Goal: Task Accomplishment & Management: Use online tool/utility

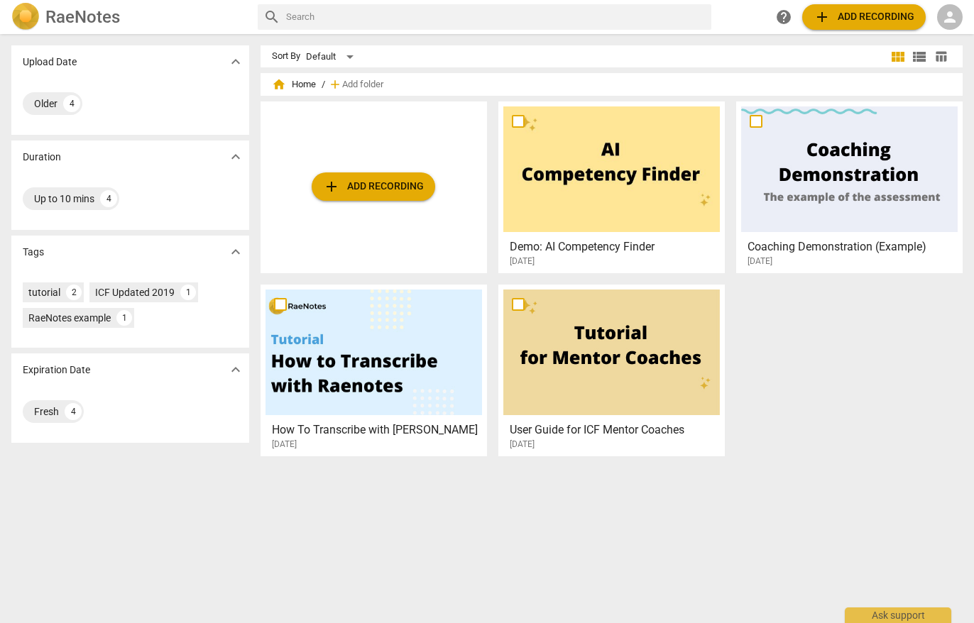
click at [477, 18] on span "person" at bounding box center [950, 17] width 17 height 17
click at [234, 250] on div at bounding box center [487, 311] width 974 height 623
click at [351, 195] on button "add Add recording" at bounding box center [374, 187] width 124 height 28
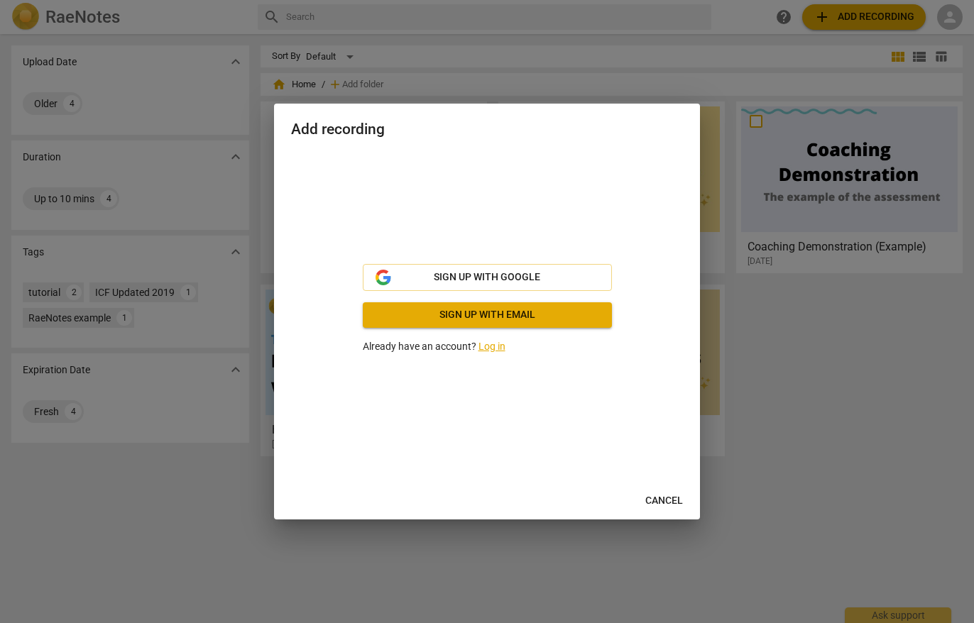
click at [477, 342] on link "Log in" at bounding box center [492, 346] width 27 height 11
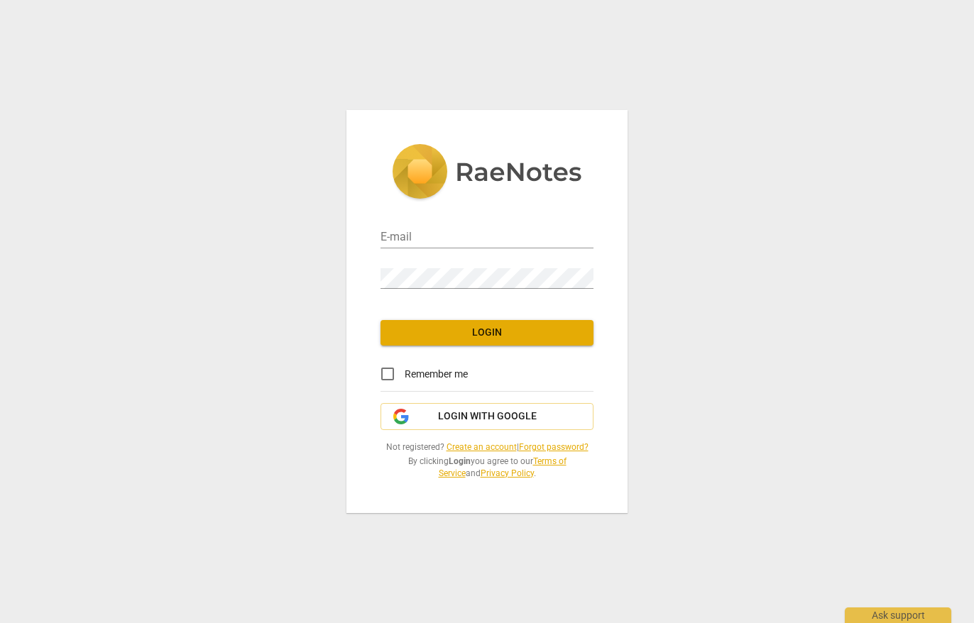
type input "[EMAIL_ADDRESS][DOMAIN_NAME]"
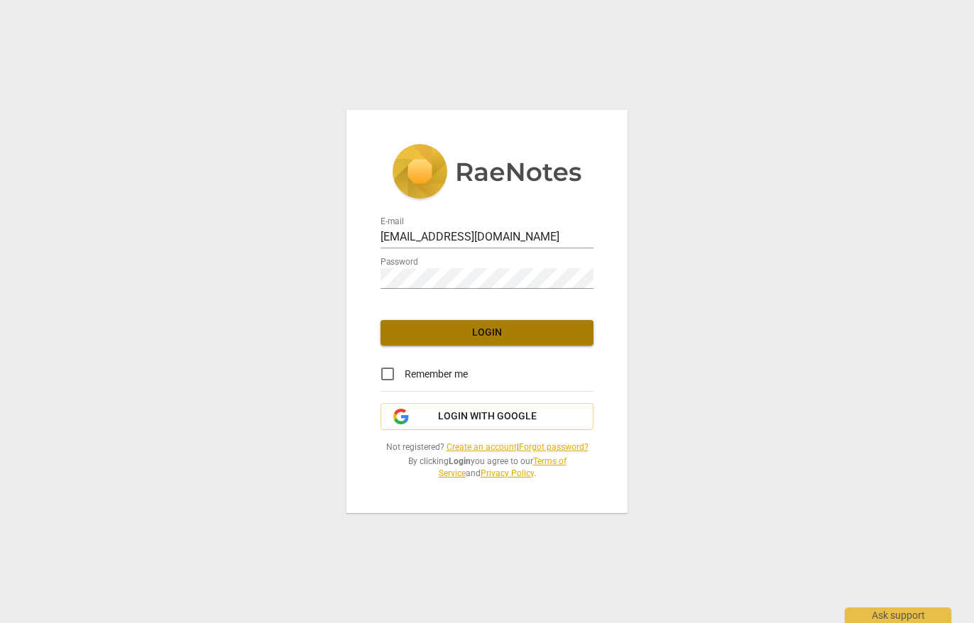
click at [477, 330] on span "Login" at bounding box center [487, 333] width 190 height 14
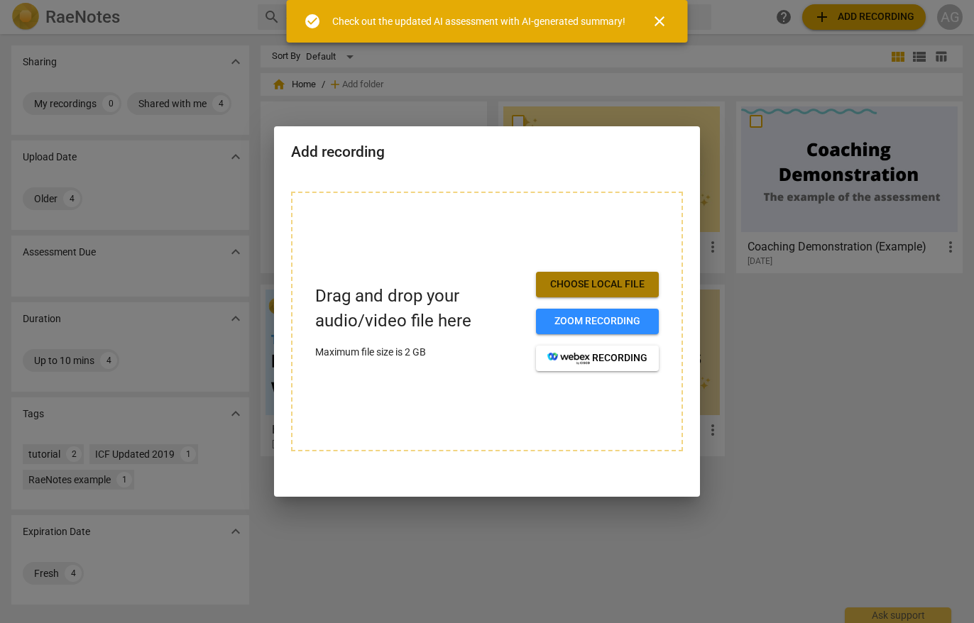
click at [477, 286] on span "Choose local file" at bounding box center [598, 285] width 100 height 14
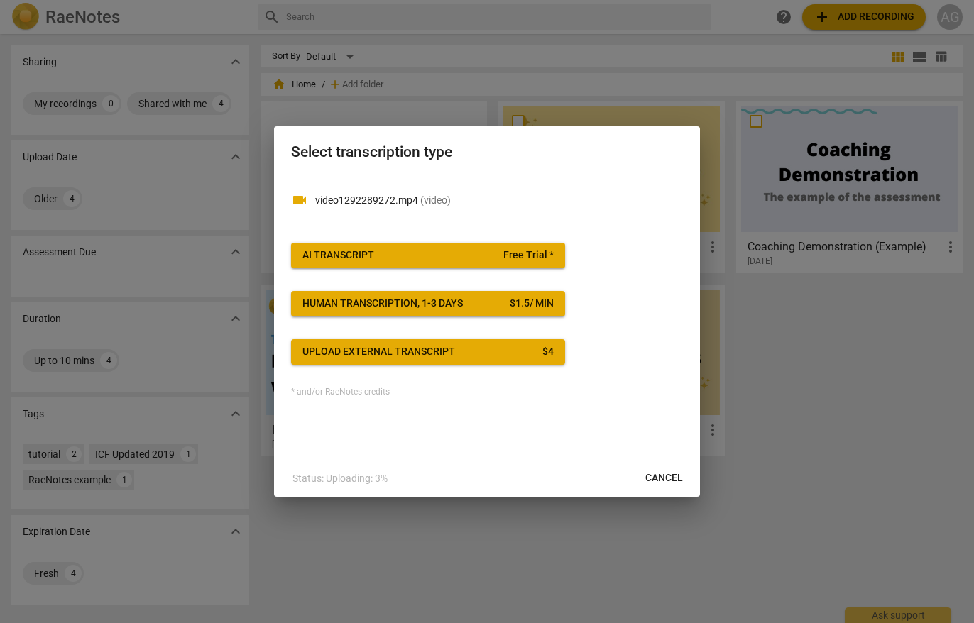
click at [456, 254] on span "AI Transcript Free Trial *" at bounding box center [428, 256] width 251 height 14
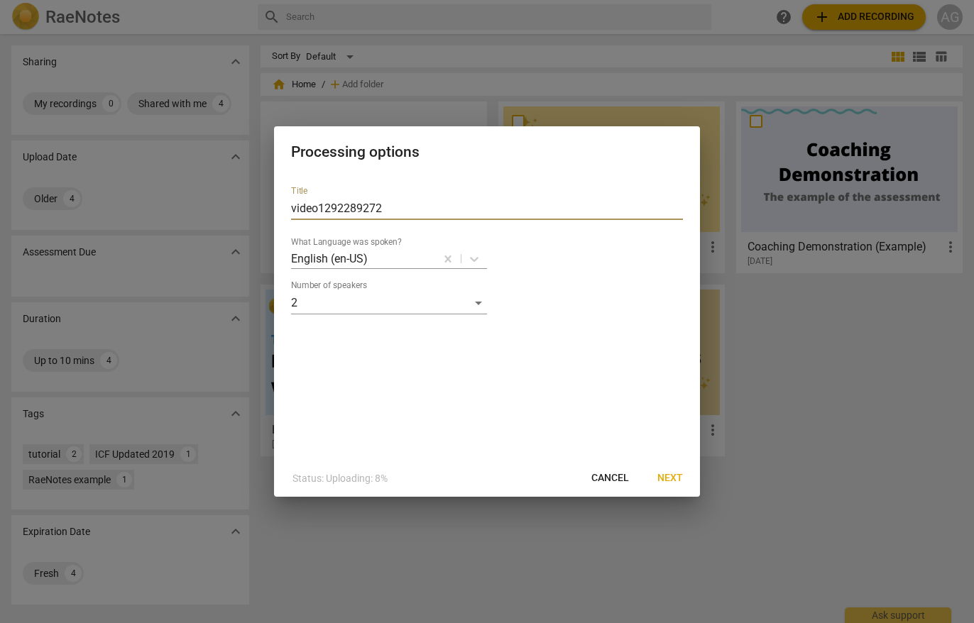
drag, startPoint x: 384, startPoint y: 208, endPoint x: 274, endPoint y: 196, distance: 110.7
click at [274, 196] on div "Title video1292289272 What Language was spoken? English (en-US) Number of speak…" at bounding box center [487, 317] width 426 height 285
paste input "CG [DATE] recording video"
type input "CG [DATE] recording video"
click at [477, 361] on span "Next" at bounding box center [671, 479] width 26 height 14
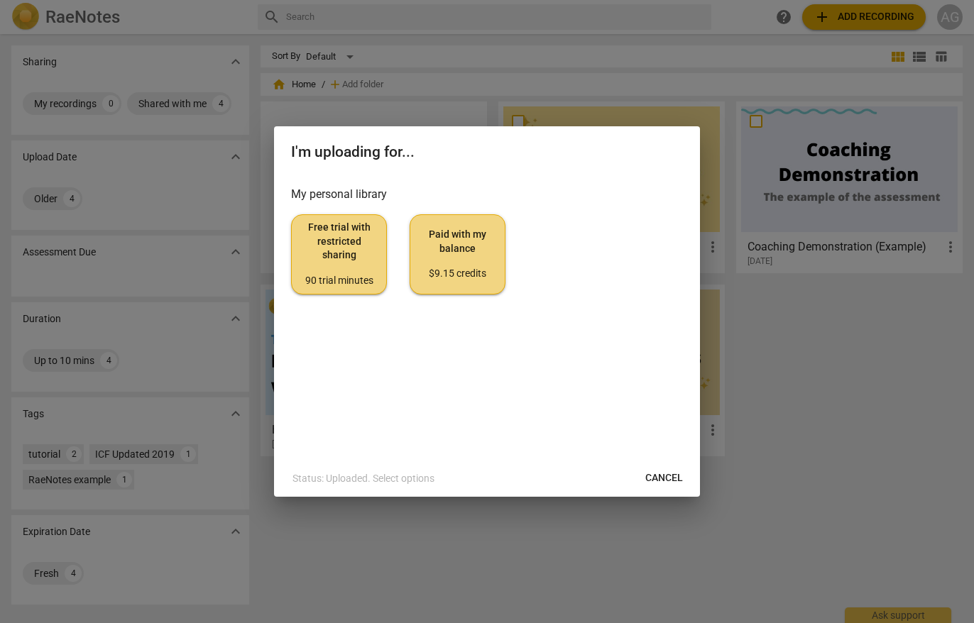
click at [342, 261] on span "Free trial with restricted sharing 90 trial minutes" at bounding box center [339, 254] width 72 height 67
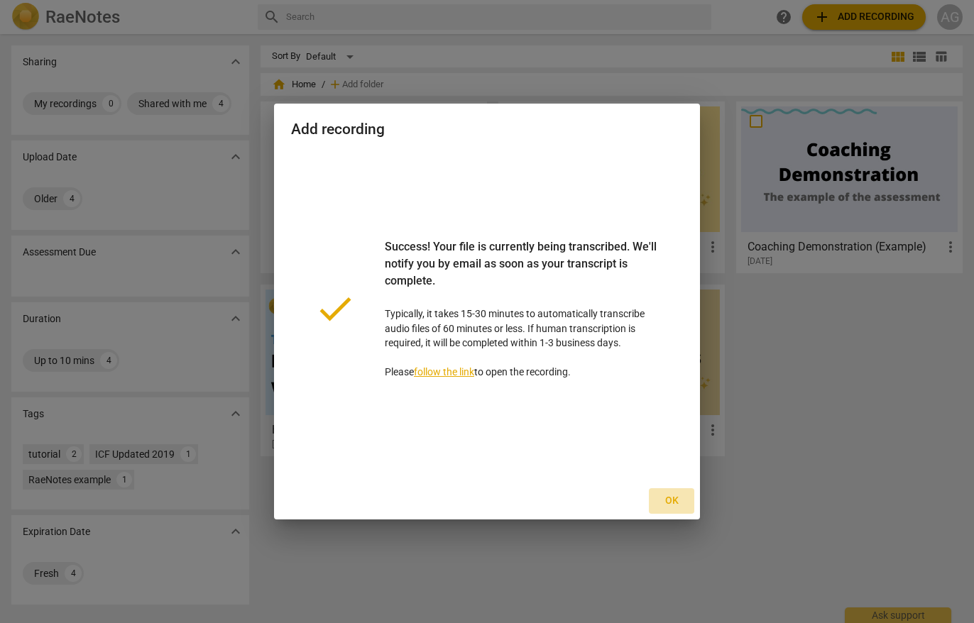
click at [477, 361] on span "Ok" at bounding box center [671, 501] width 23 height 14
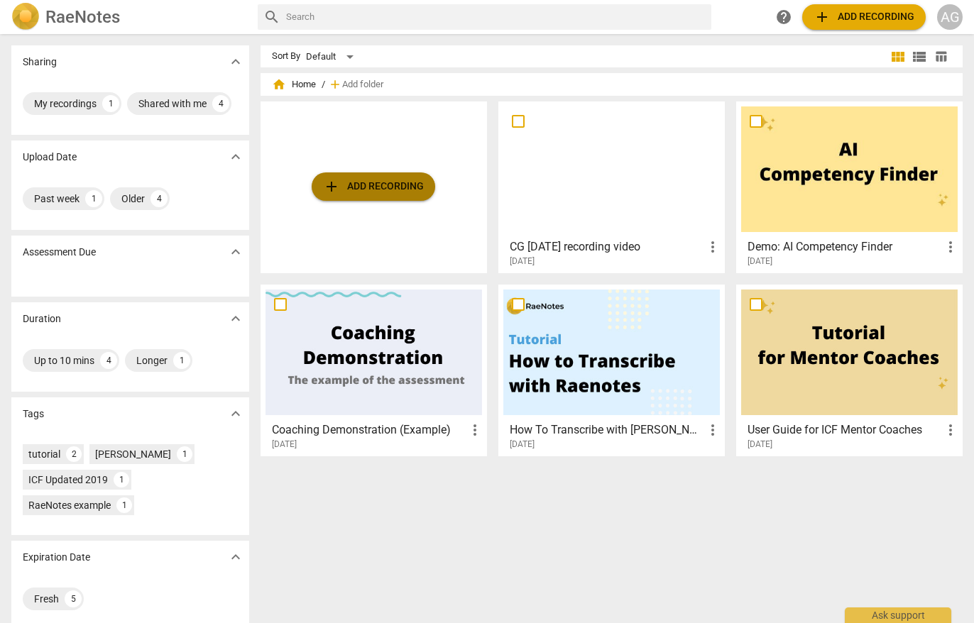
click at [352, 191] on span "add Add recording" at bounding box center [373, 186] width 101 height 17
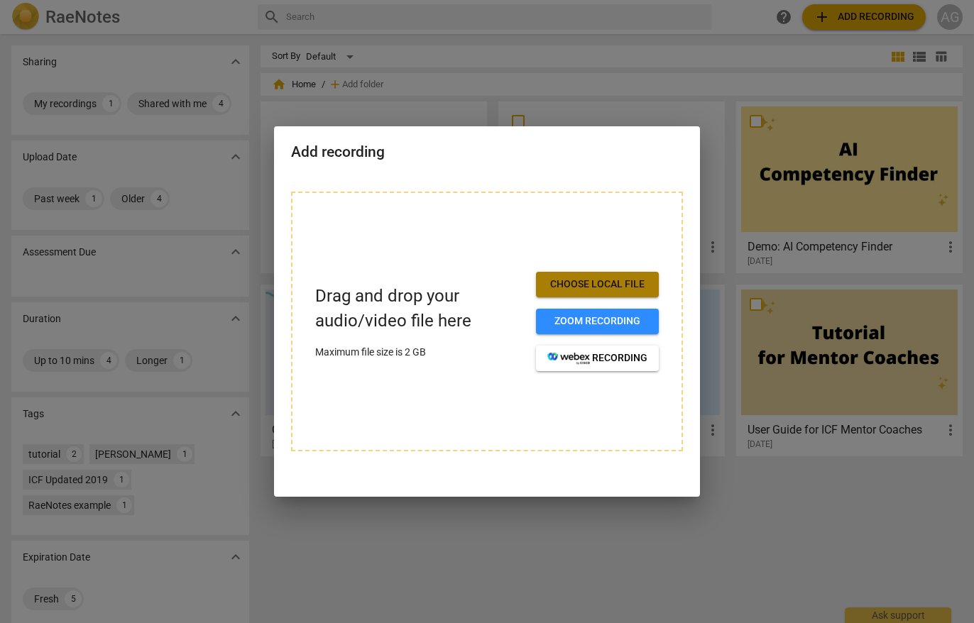
click at [477, 283] on span "Choose local file" at bounding box center [598, 285] width 100 height 14
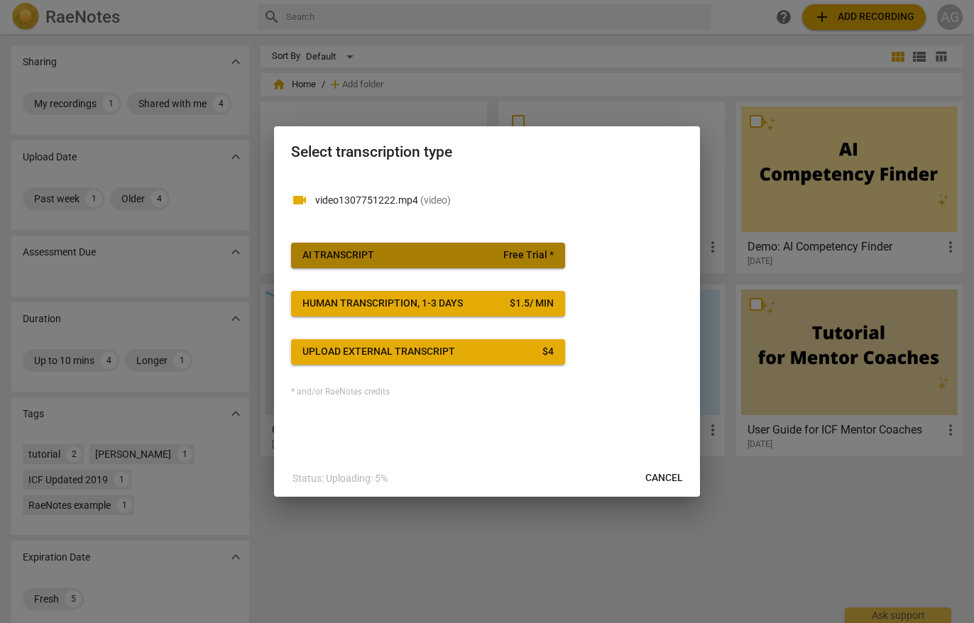
click at [420, 252] on span "AI Transcript Free Trial *" at bounding box center [428, 256] width 251 height 14
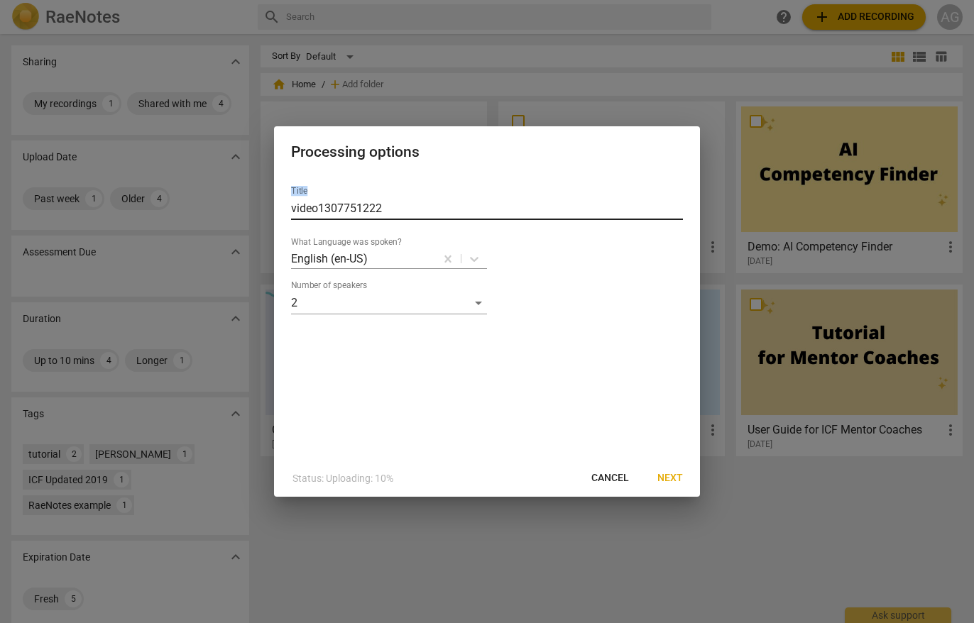
drag, startPoint x: 497, startPoint y: 146, endPoint x: 496, endPoint y: 208, distance: 61.8
click at [477, 208] on div "Processing options Title video1307751222 What Language was spoken? English (en-…" at bounding box center [487, 311] width 426 height 371
click at [425, 209] on input "video1307751222" at bounding box center [487, 208] width 392 height 23
drag, startPoint x: 425, startPoint y: 209, endPoint x: 290, endPoint y: 185, distance: 137.8
click at [290, 185] on div "Title video1307751222 What Language was spoken? English (en-US) Number of speak…" at bounding box center [487, 317] width 426 height 285
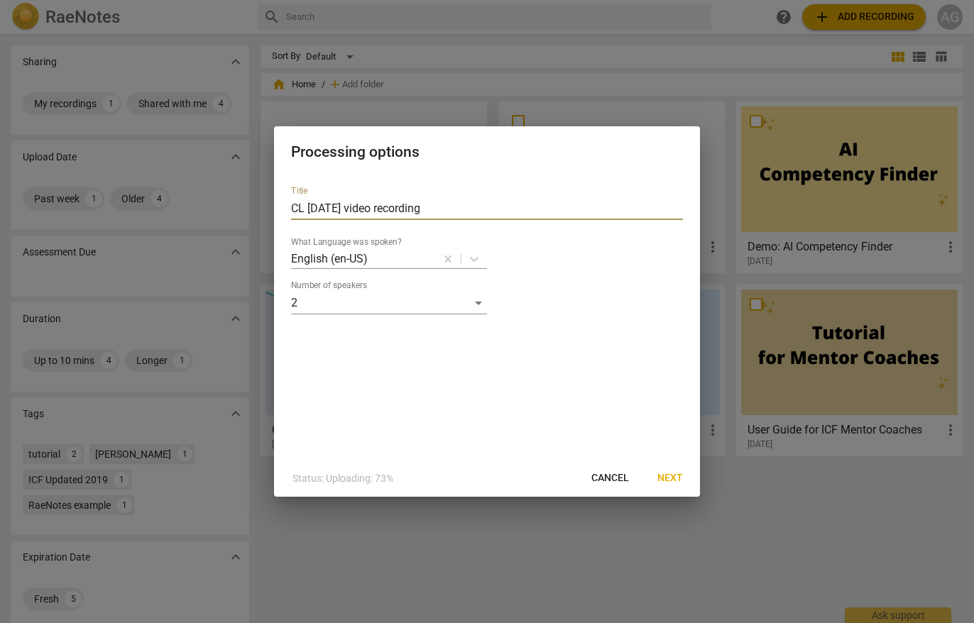
type input "CL [DATE] video recording"
click at [477, 361] on span "Next" at bounding box center [671, 479] width 26 height 14
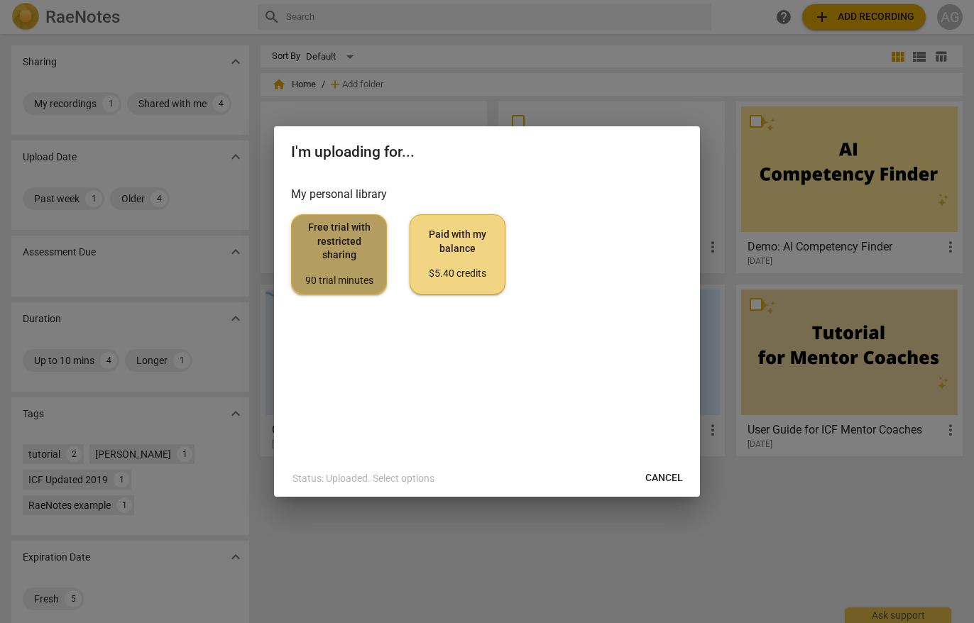
click at [329, 229] on span "Free trial with restricted sharing 90 trial minutes" at bounding box center [339, 254] width 72 height 67
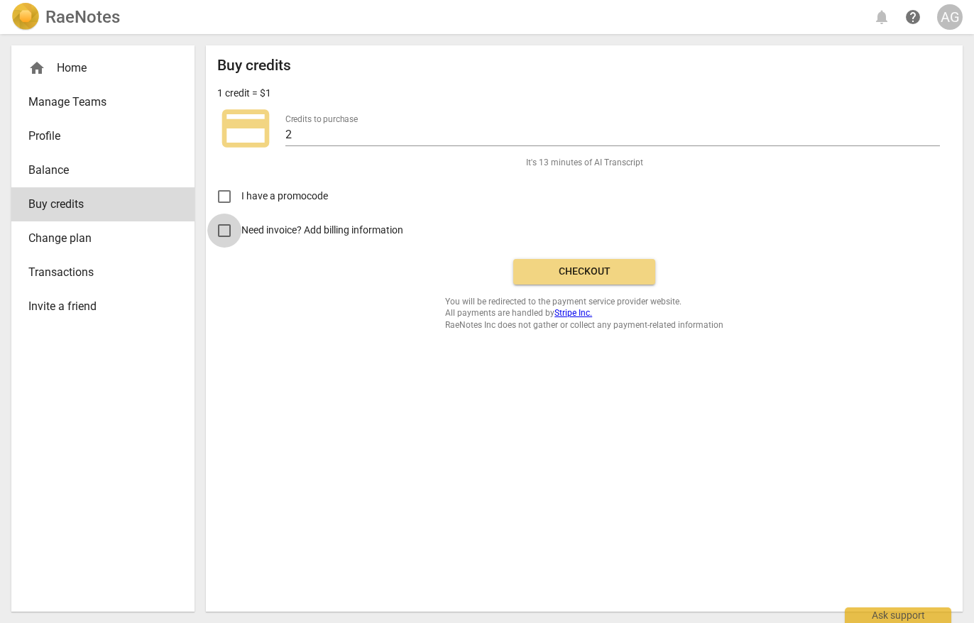
click at [223, 232] on input "Need invoice? Add billing information" at bounding box center [224, 231] width 34 height 34
checkbox input "true"
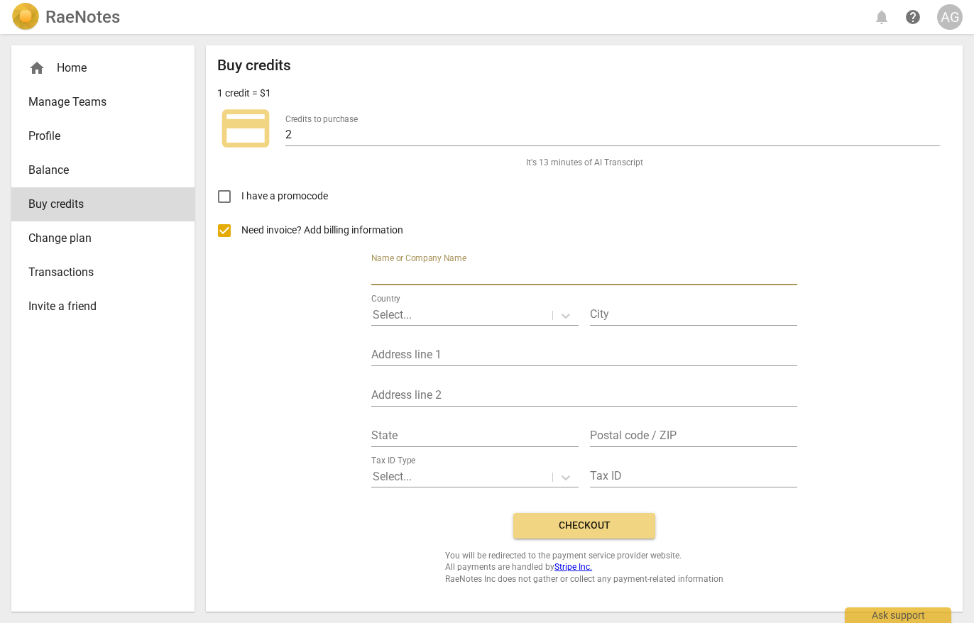
click at [410, 276] on input "text" at bounding box center [584, 275] width 426 height 21
type input "AnGel Coaching International"
type input "Netherlands, Amsterdam"
type input "Dintelstraat 67-2"
type input "Noord Holland"
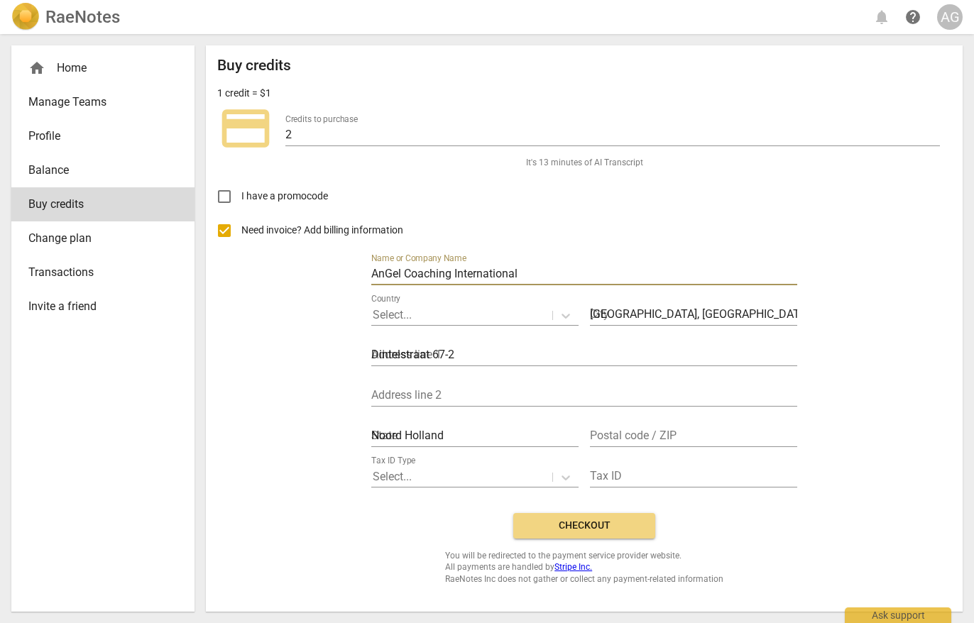
type input "1078VR"
click at [452, 361] on div at bounding box center [462, 477] width 178 height 16
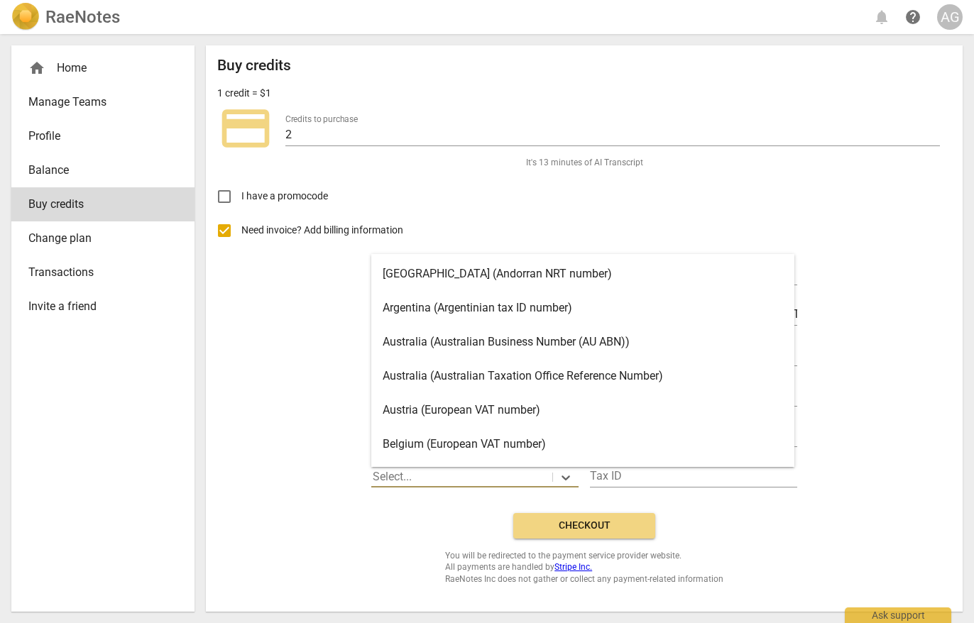
scroll to position [6, 0]
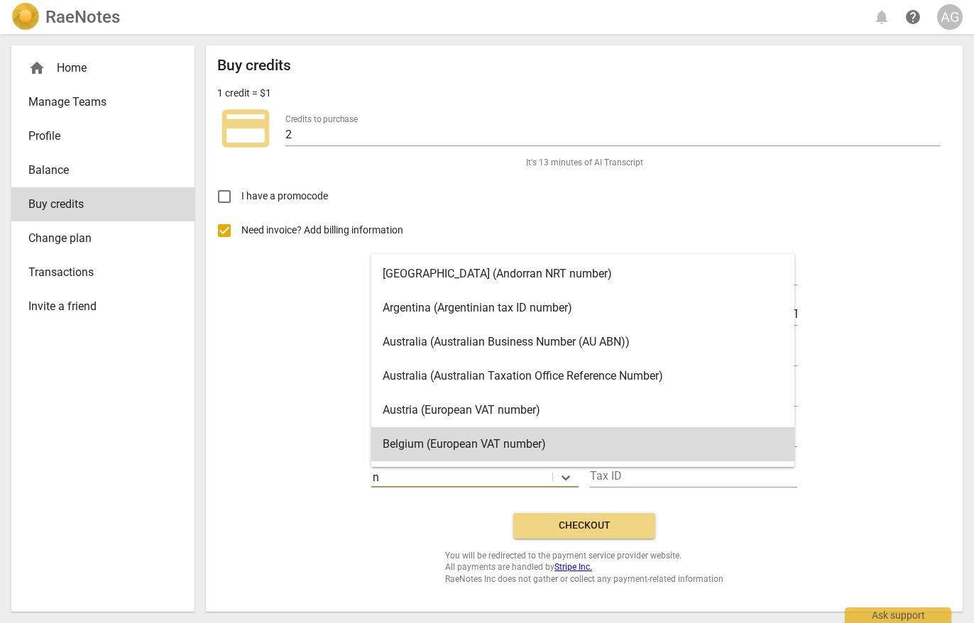
type input "ne"
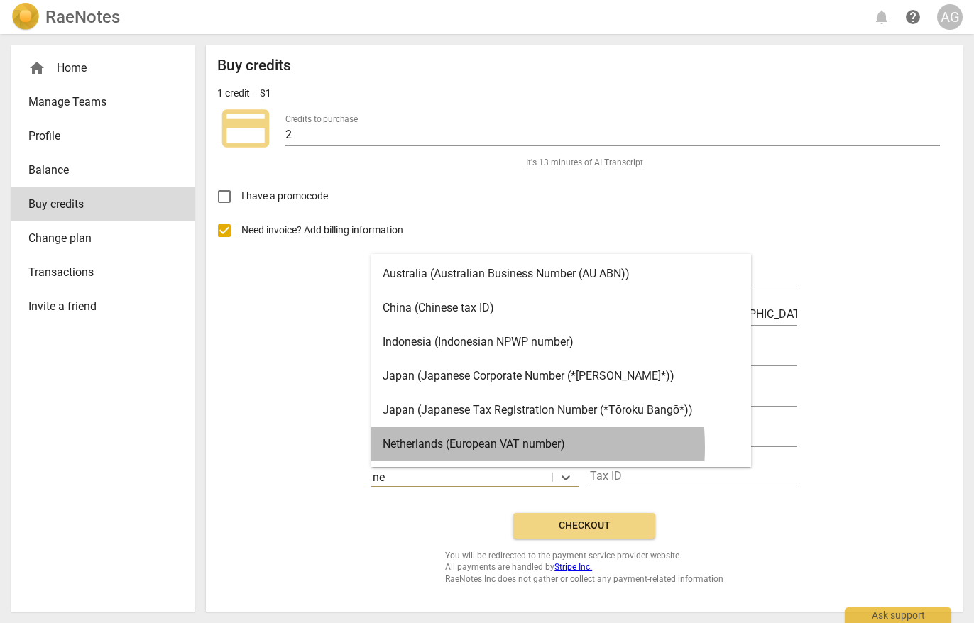
click at [457, 361] on div "Netherlands (European VAT number)" at bounding box center [561, 444] width 380 height 34
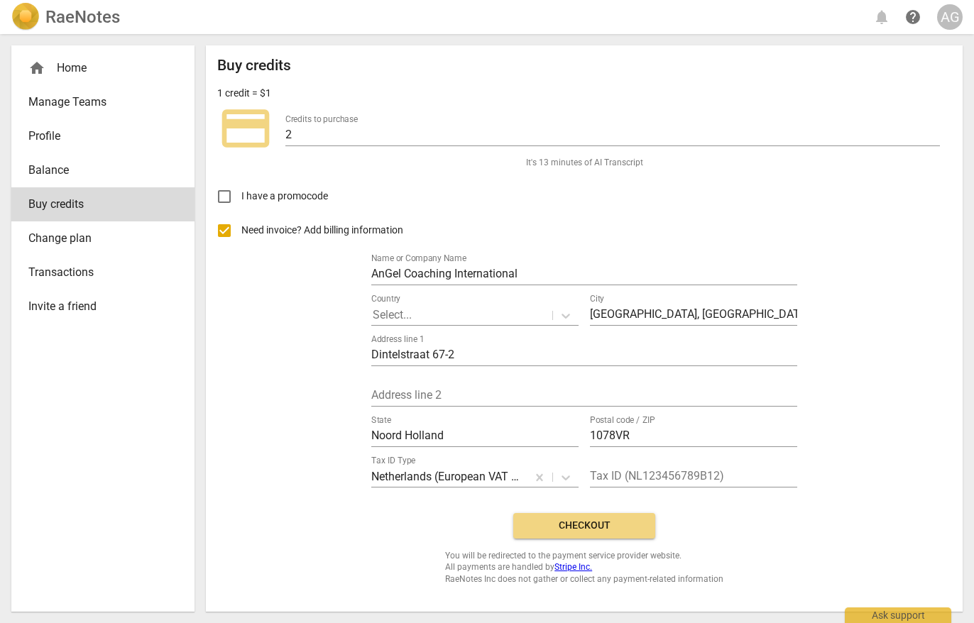
click at [477, 73] on div "Buy credits 1 credit = $1 credit_card Credits to purchase 2 It's 13 minutes of …" at bounding box center [584, 321] width 734 height 528
click at [477, 361] on input "text" at bounding box center [693, 477] width 207 height 21
paste input "NL002467522B40"
type input "NL002467522B40"
click at [477, 361] on span "Checkout" at bounding box center [584, 526] width 119 height 14
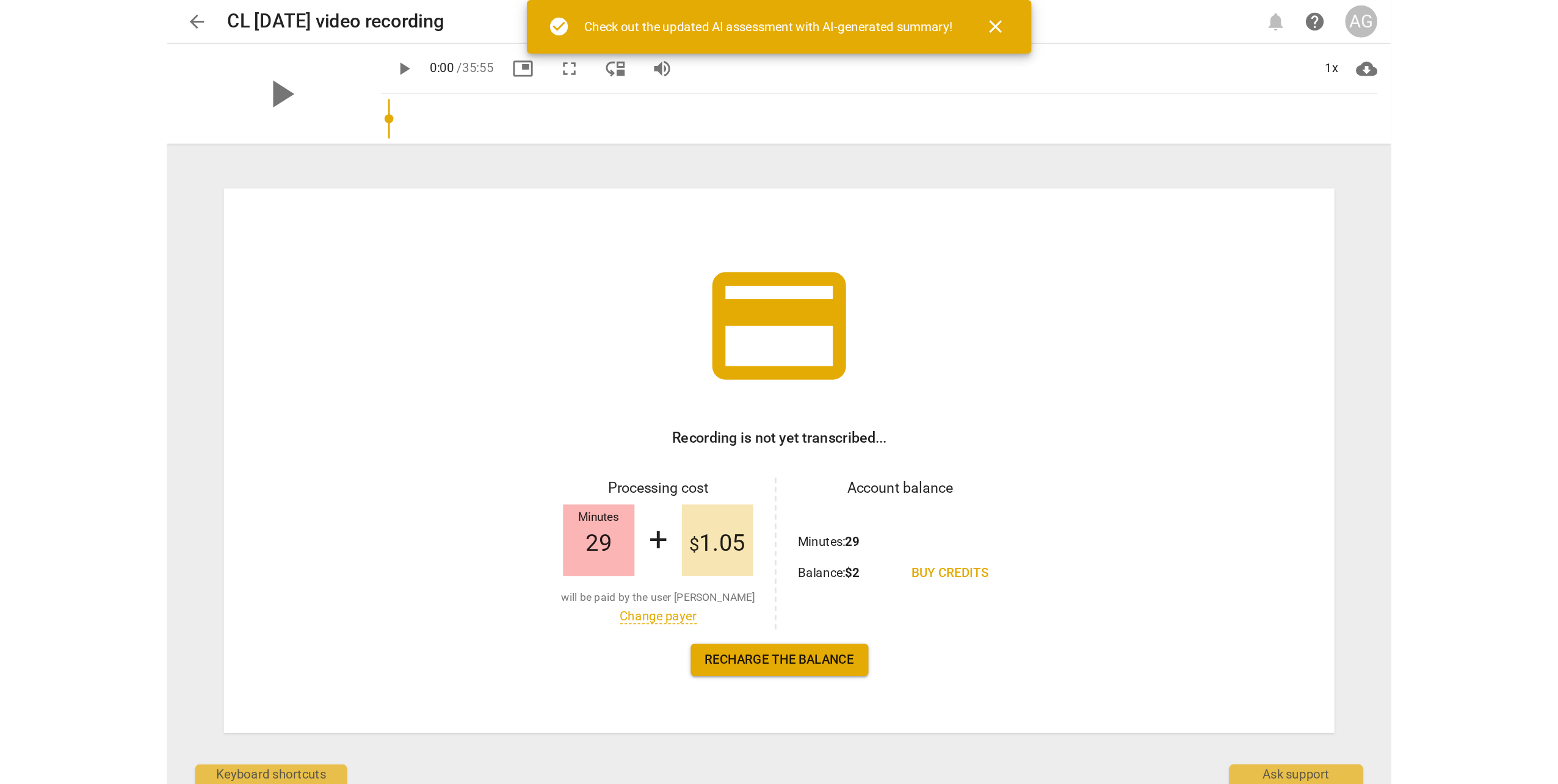
scroll to position [15, 0]
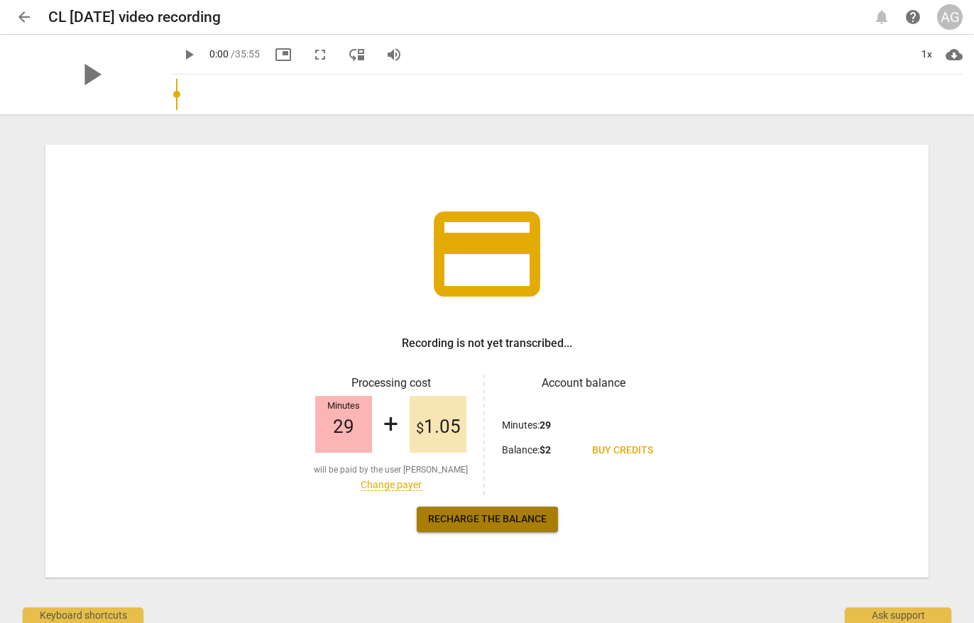
click at [508, 521] on span "Recharge the balance" at bounding box center [487, 520] width 119 height 14
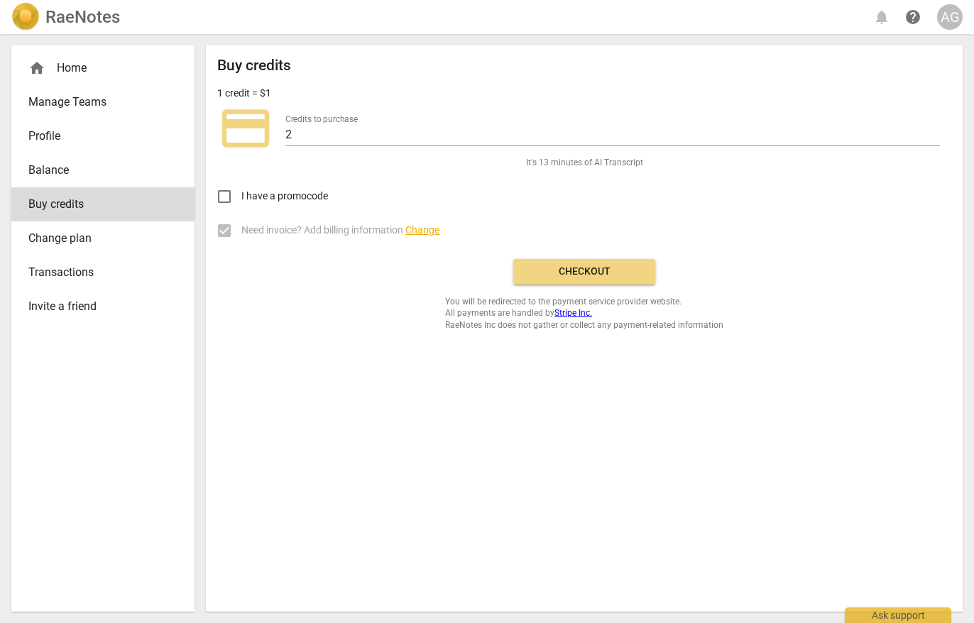
click at [77, 75] on div "home Home" at bounding box center [97, 68] width 138 height 17
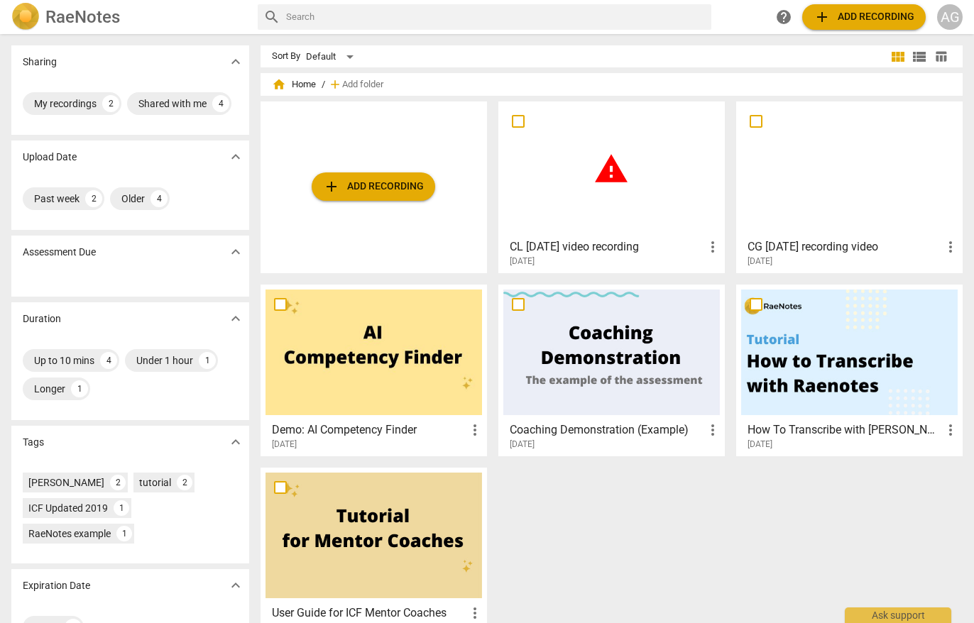
click at [600, 178] on span "warning" at bounding box center [612, 169] width 36 height 36
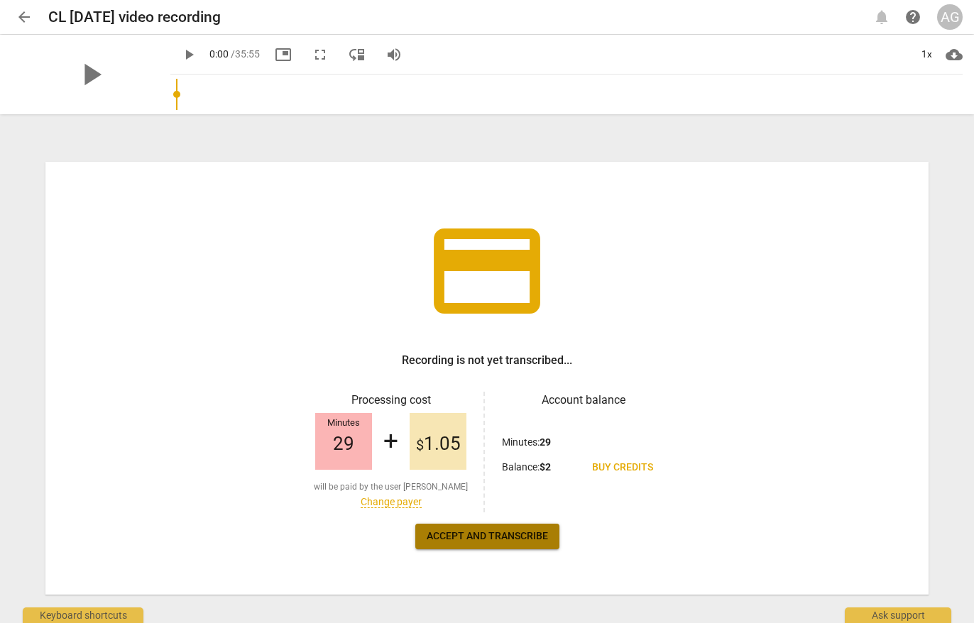
click at [487, 538] on span "Accept and transcribe" at bounding box center [487, 537] width 121 height 14
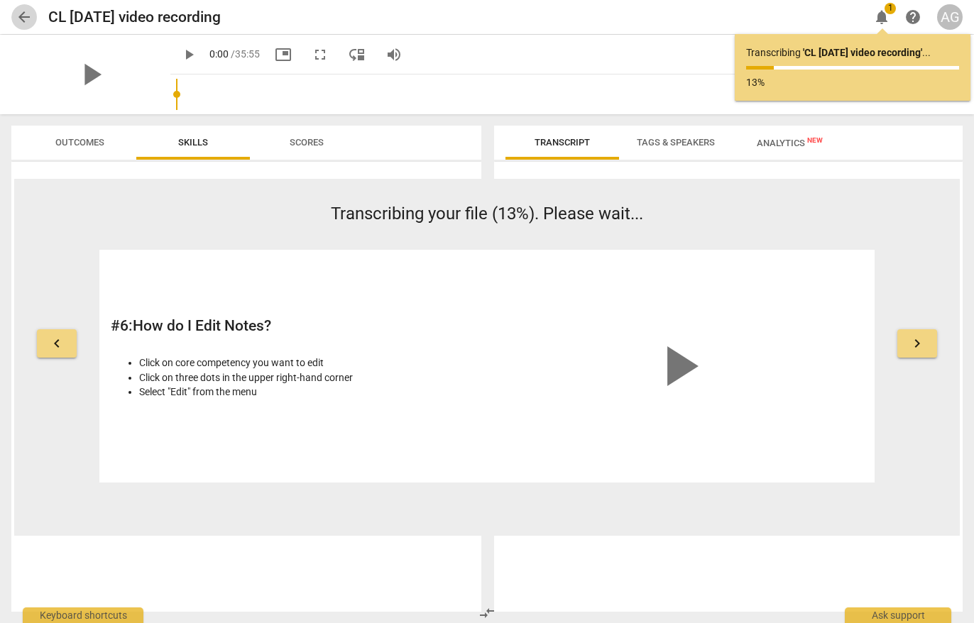
click at [28, 16] on span "arrow_back" at bounding box center [24, 17] width 17 height 17
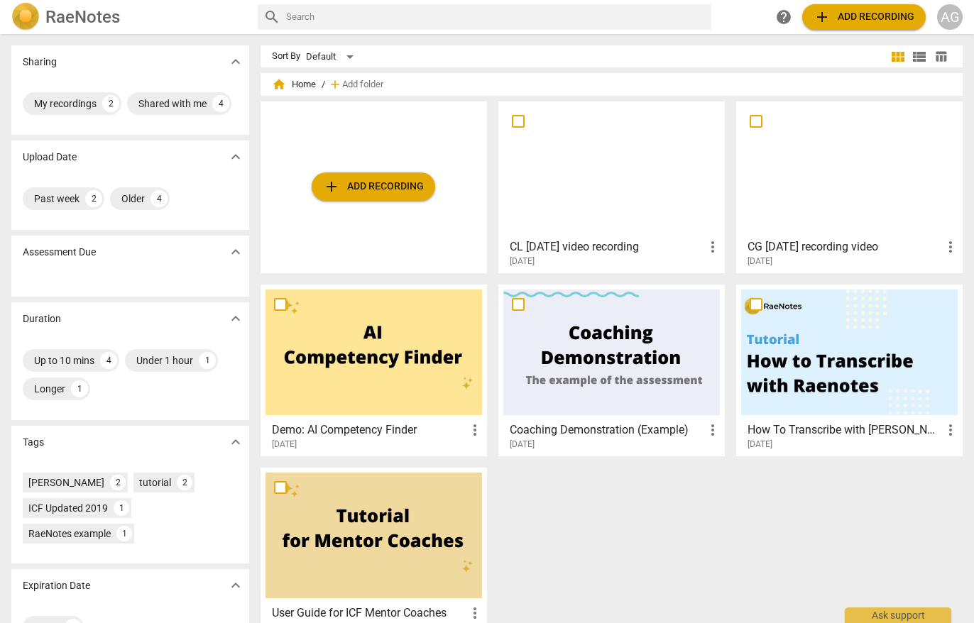
click at [882, 194] on div at bounding box center [849, 170] width 217 height 126
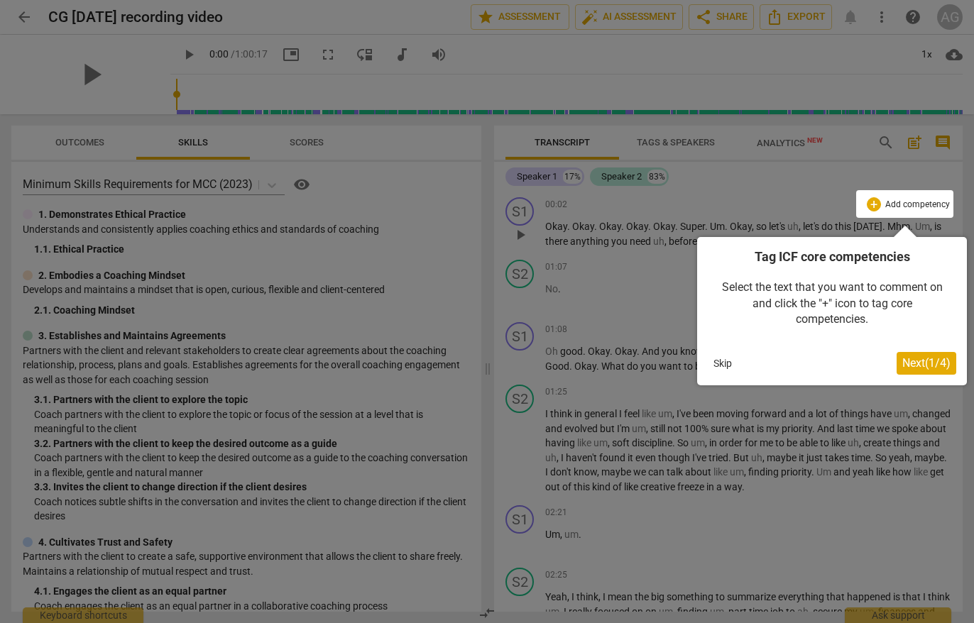
click at [930, 365] on span "Next ( 1 / 4 )" at bounding box center [927, 362] width 48 height 13
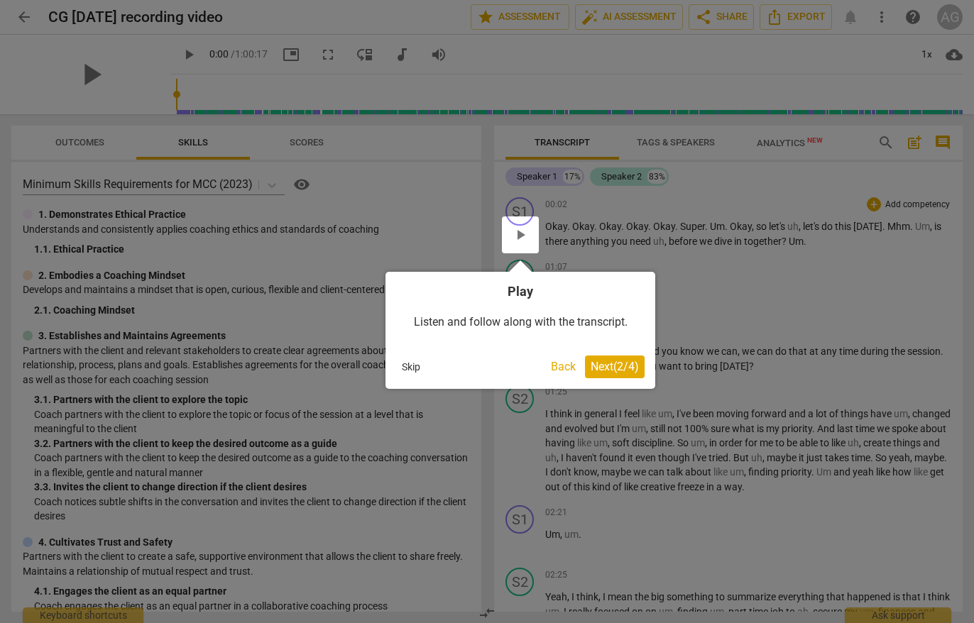
click at [597, 364] on span "Next ( 2 / 4 )" at bounding box center [615, 366] width 48 height 13
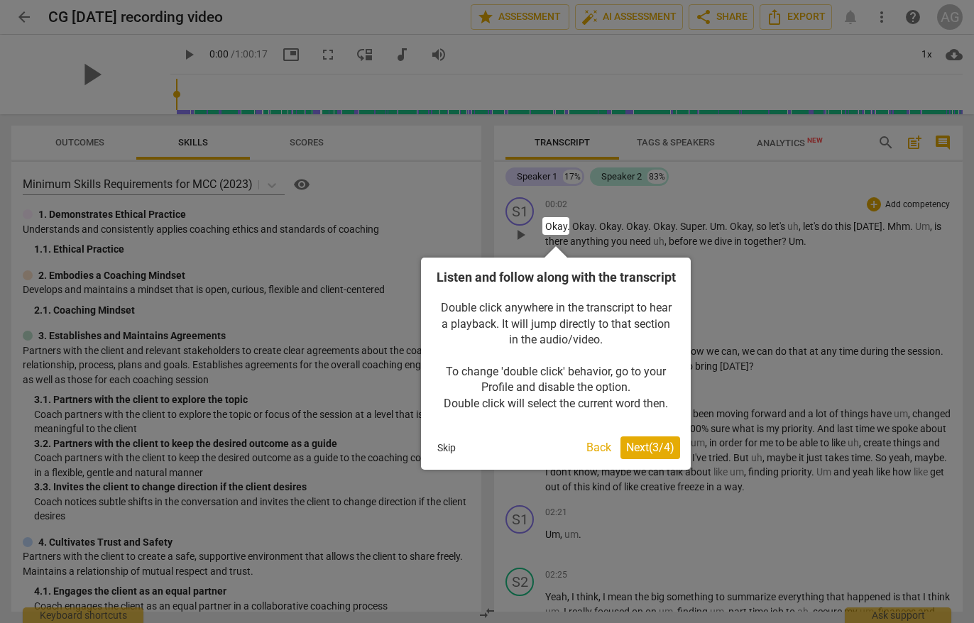
click at [641, 454] on span "Next ( 3 / 4 )" at bounding box center [650, 447] width 48 height 13
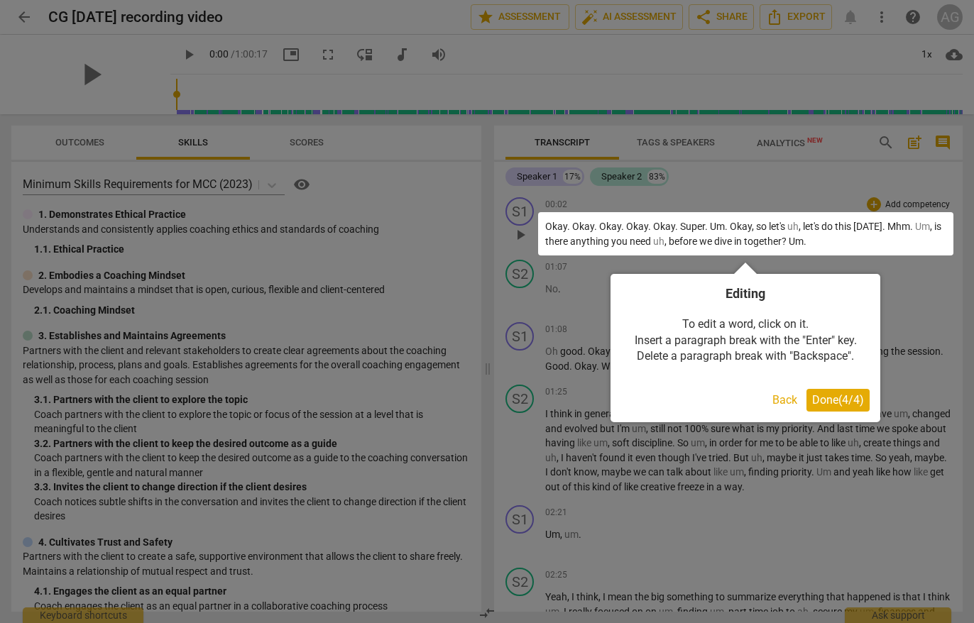
click at [813, 405] on span "Done ( 4 / 4 )" at bounding box center [838, 399] width 52 height 13
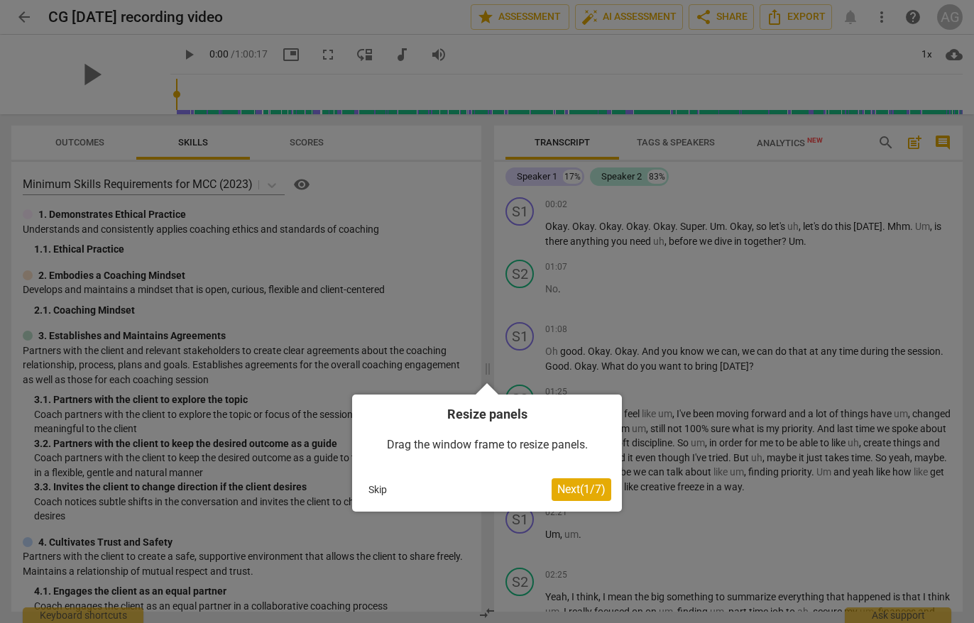
click at [375, 486] on button "Skip" at bounding box center [378, 489] width 30 height 21
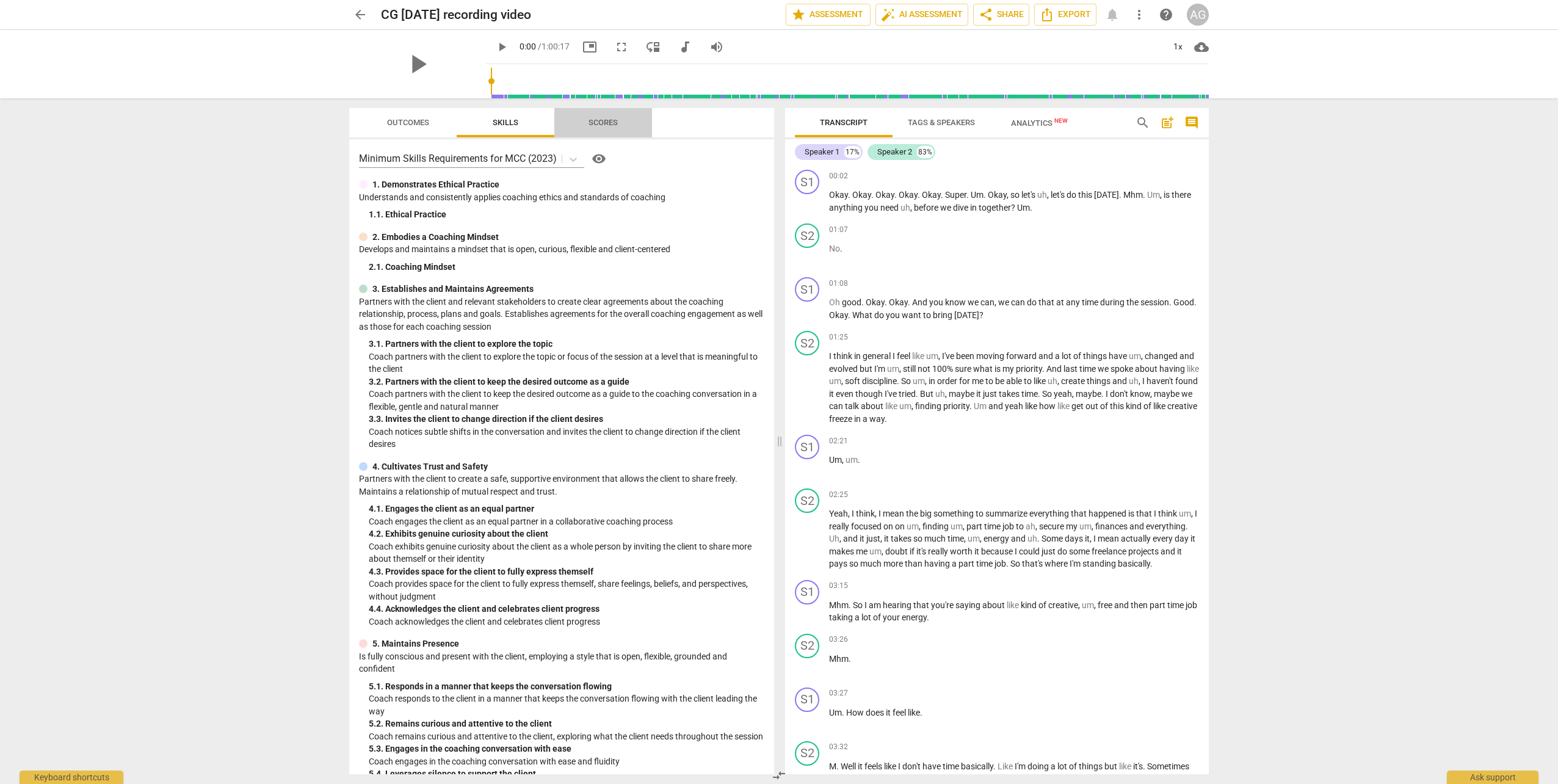
click at [591, 127] on span "Scores" at bounding box center [604, 122] width 29 height 9
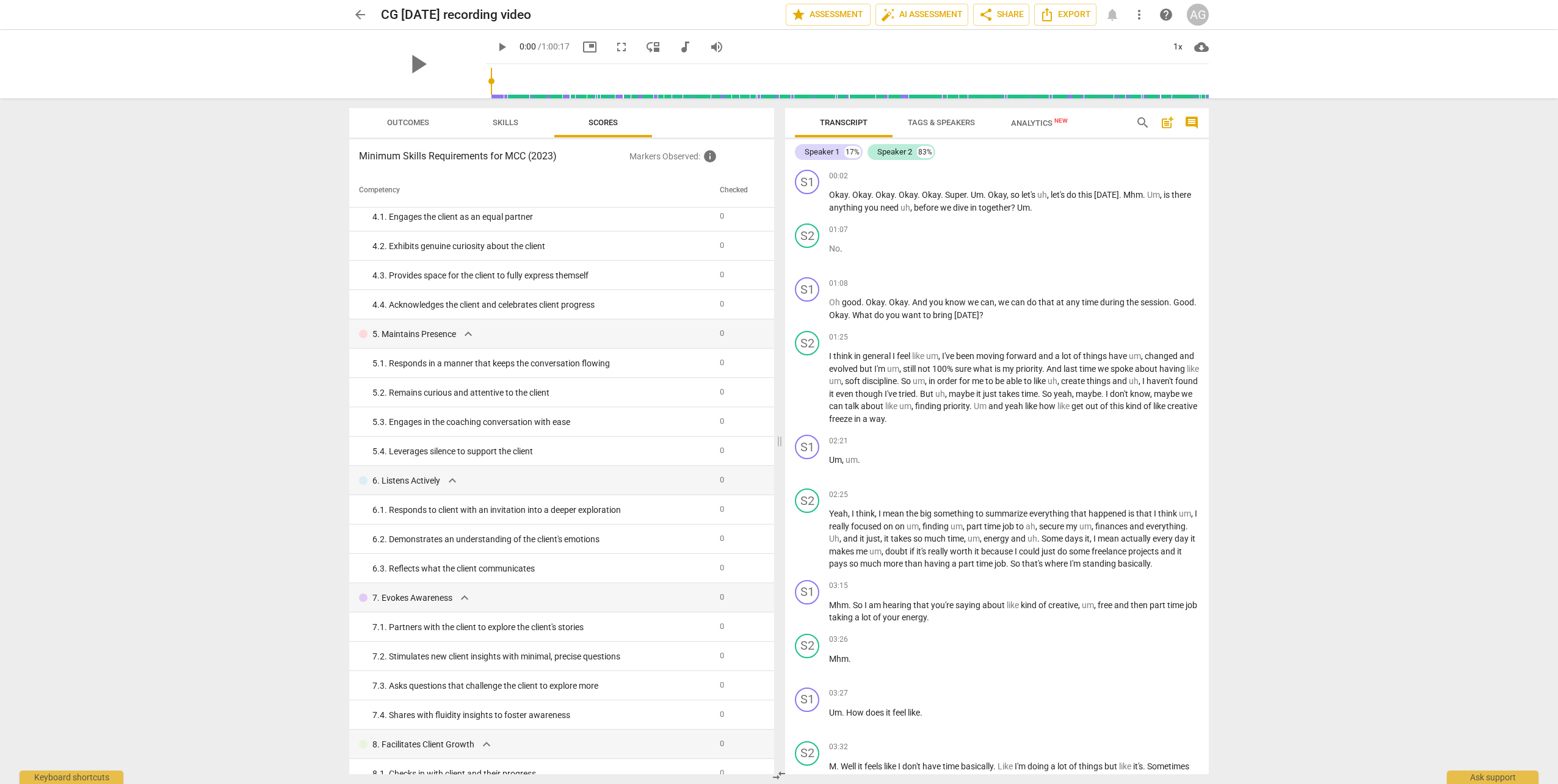
scroll to position [220, 0]
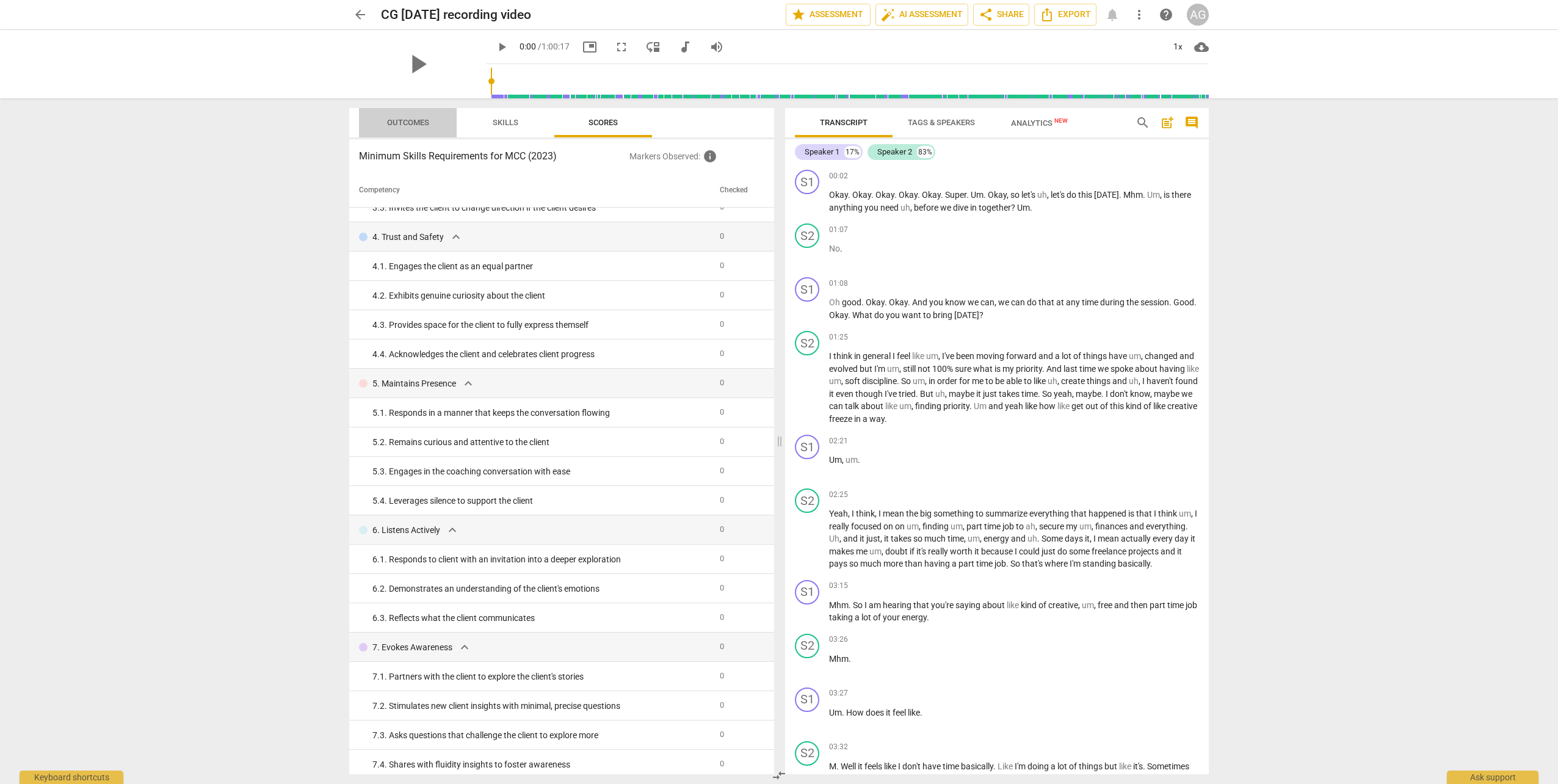
click at [406, 126] on span "Outcomes" at bounding box center [408, 122] width 42 height 9
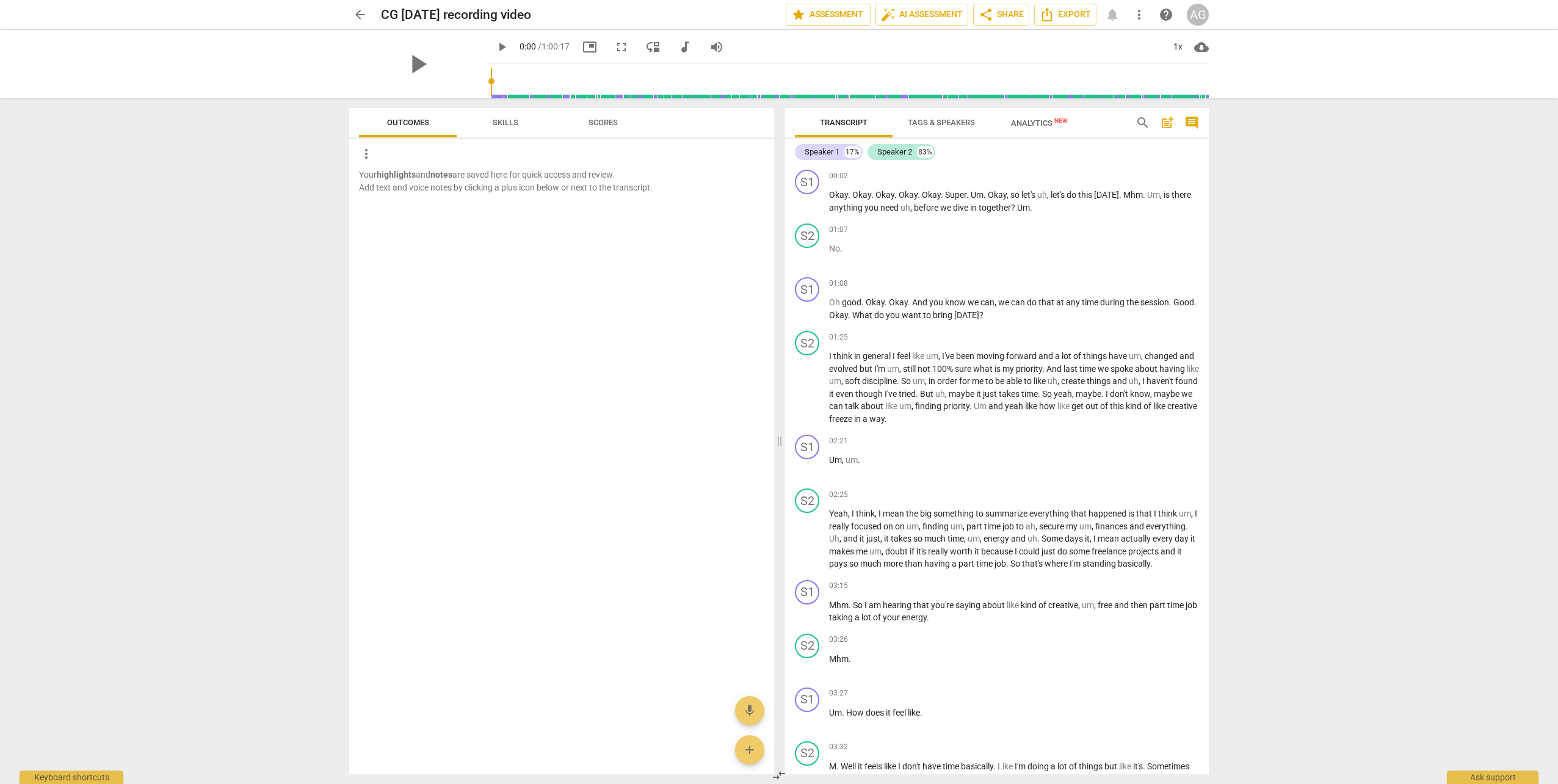
click at [495, 126] on span "Skills" at bounding box center [506, 122] width 26 height 9
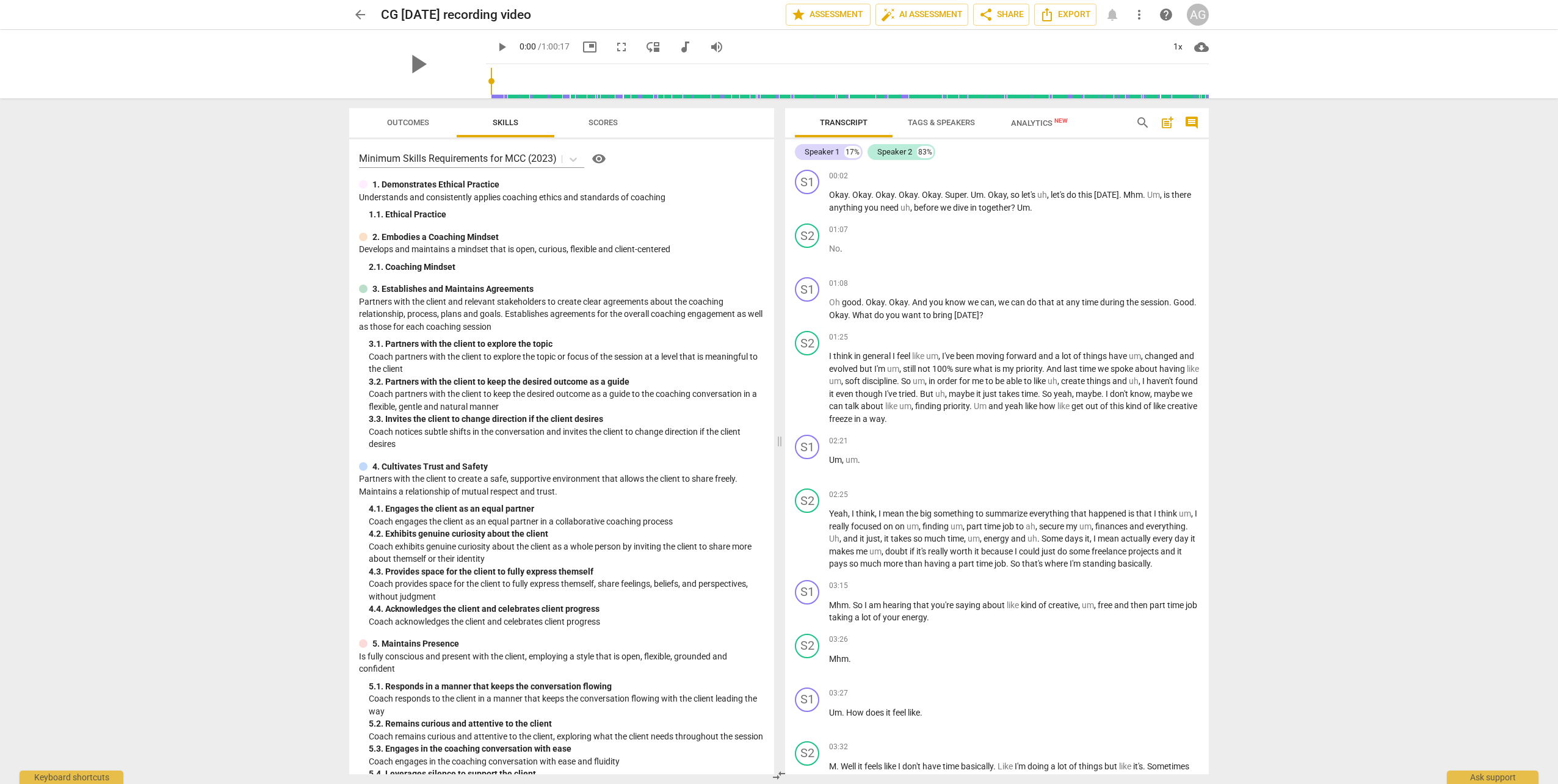
click at [596, 126] on span "Scores" at bounding box center [604, 122] width 29 height 9
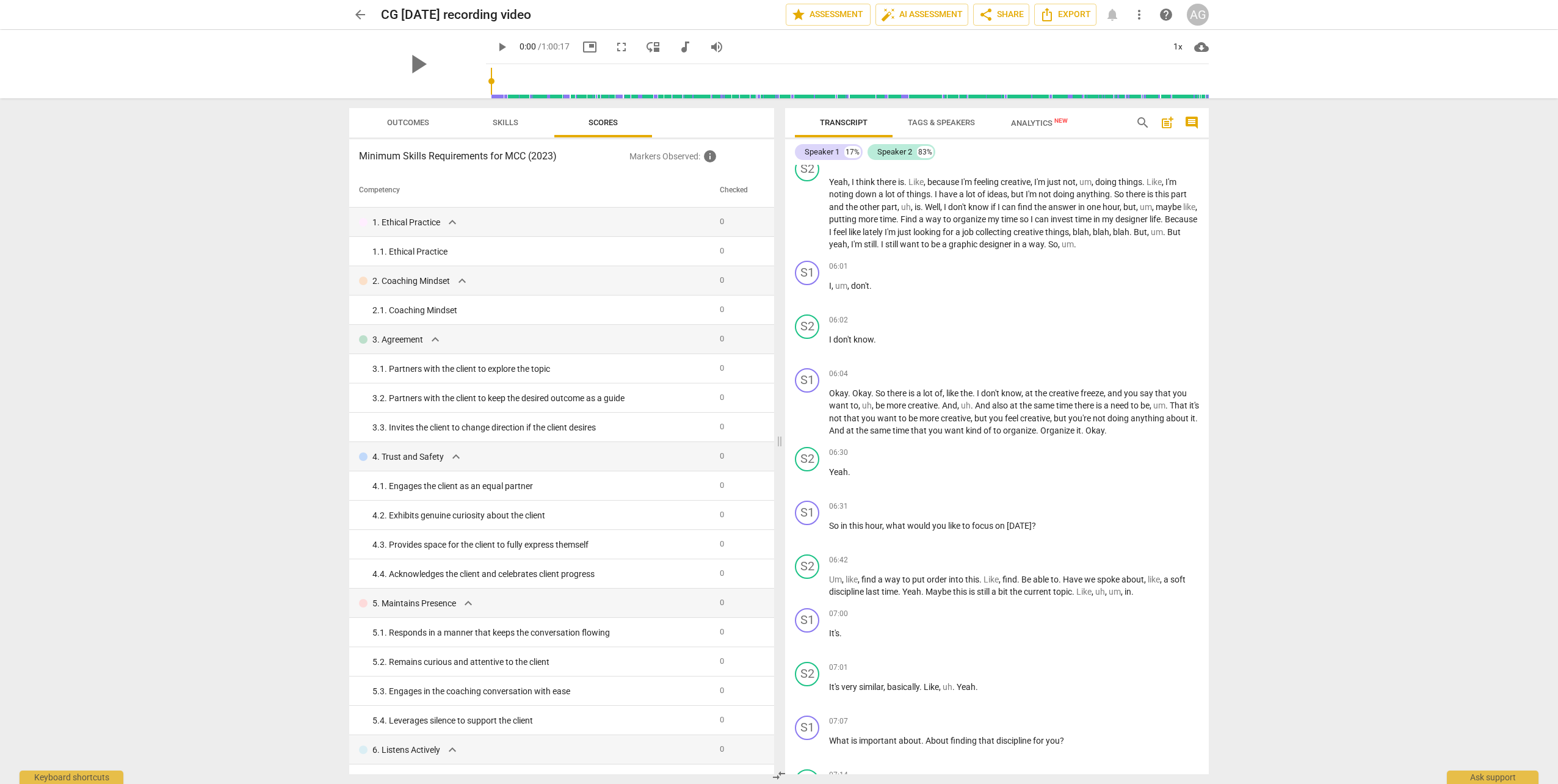
scroll to position [793, 0]
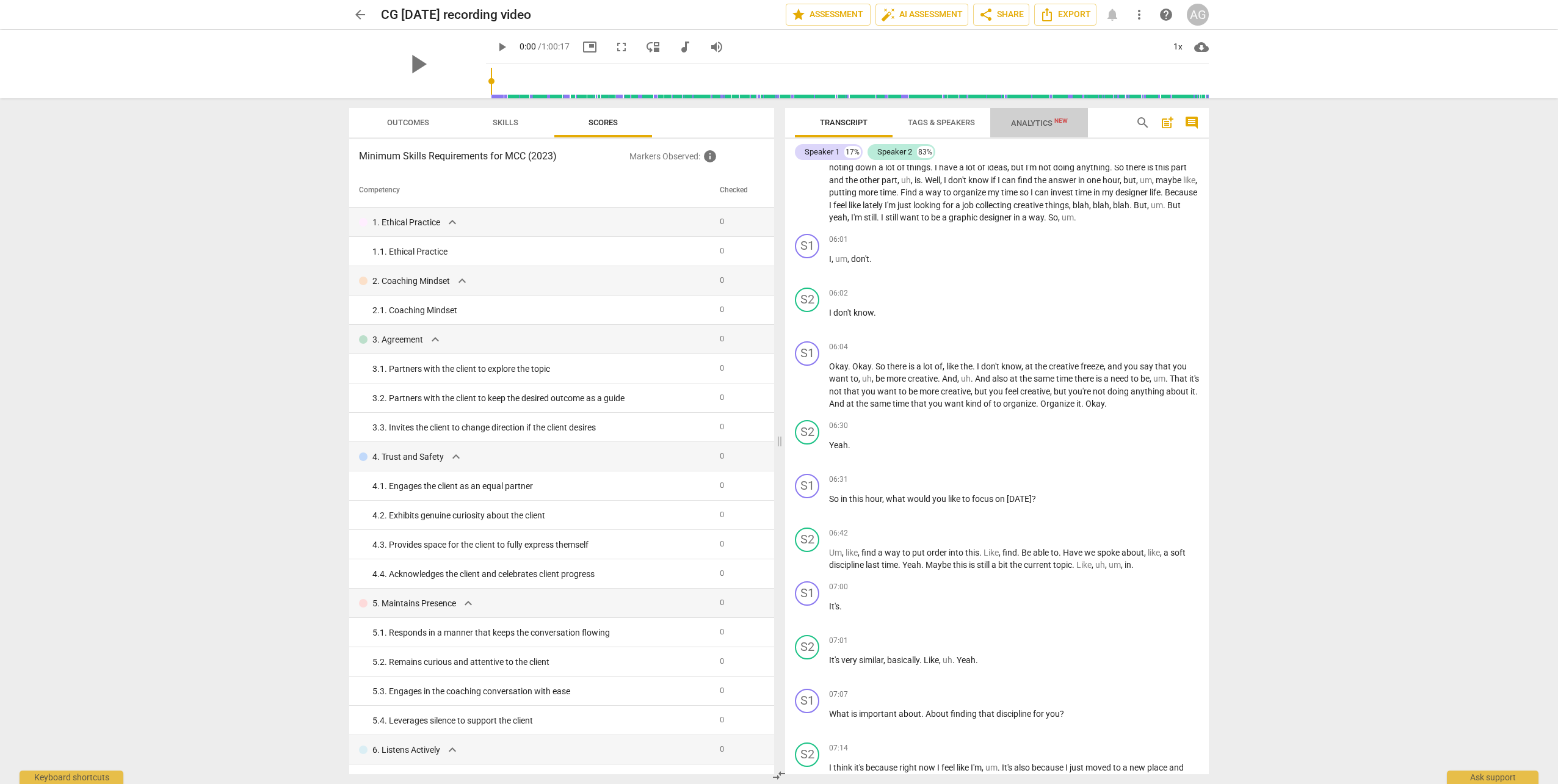
click at [837, 124] on span "Analytics New" at bounding box center [1040, 123] width 57 height 9
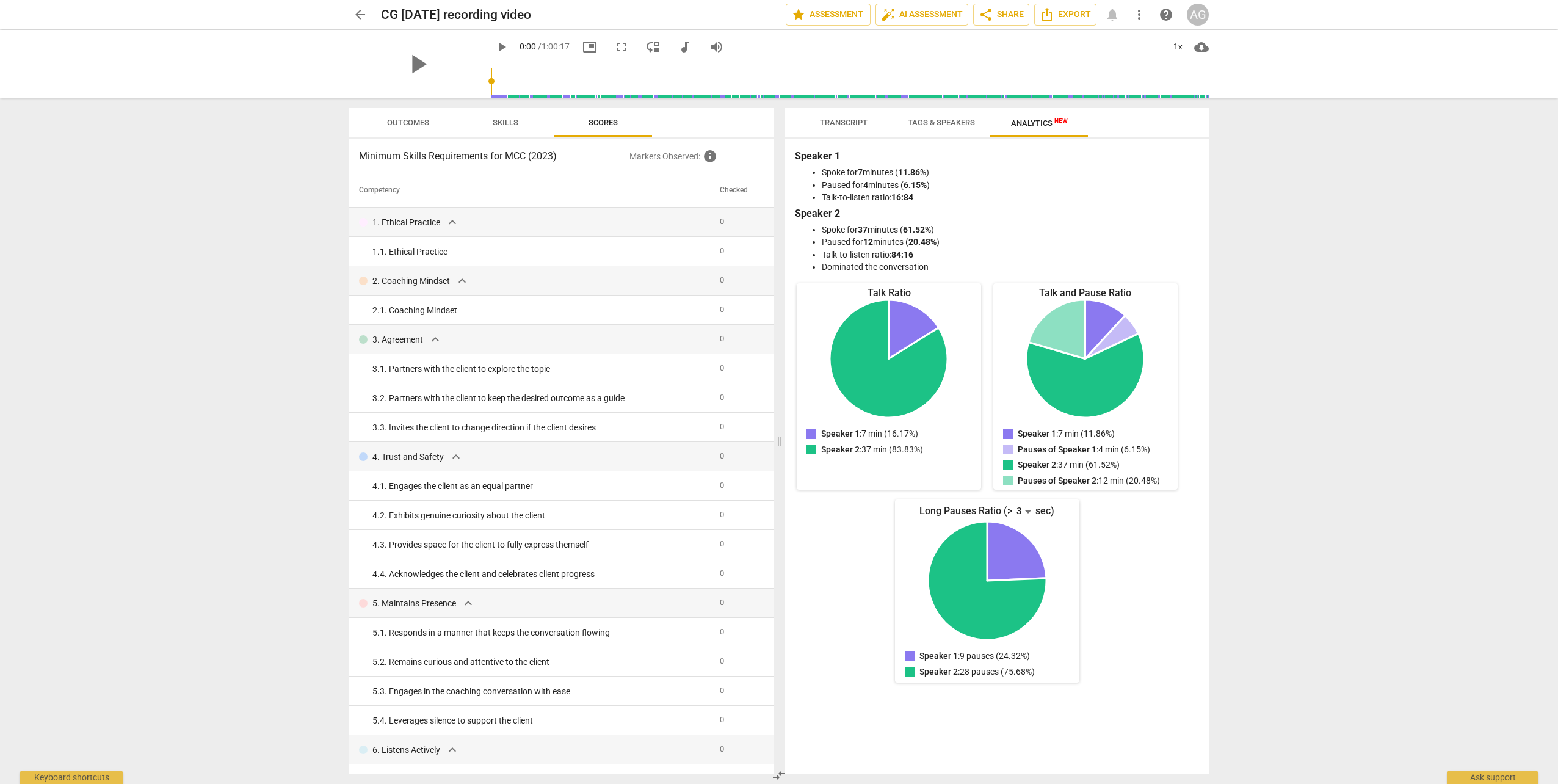
click at [837, 126] on span "Tags & Speakers" at bounding box center [942, 122] width 67 height 9
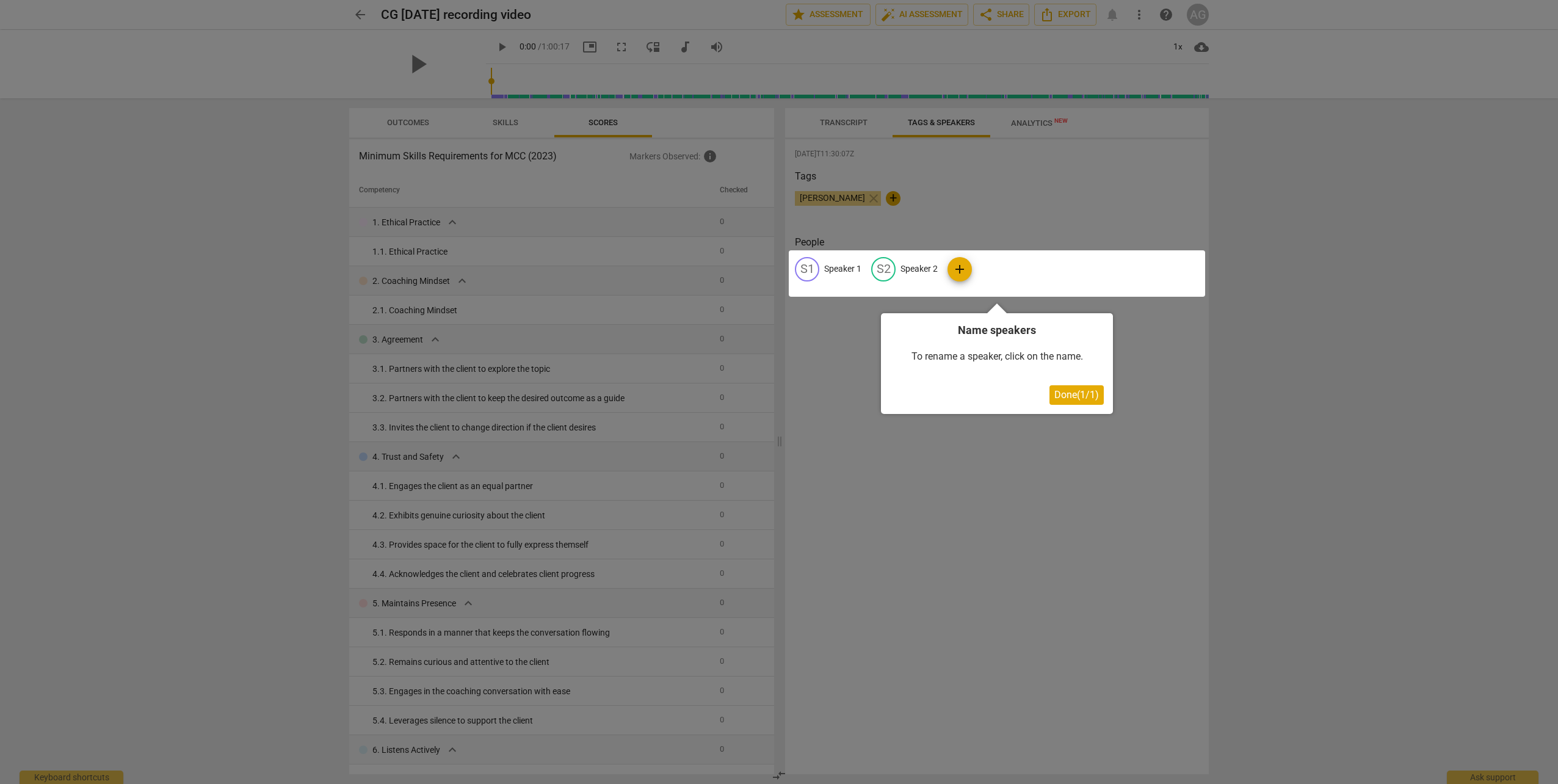
click at [837, 125] on div at bounding box center [779, 392] width 1558 height 784
click at [837, 408] on div "Name speakers To rename a speaker, click on the name. Done ( 1 / 1 )" at bounding box center [997, 363] width 232 height 101
click at [837, 401] on button "Done ( 1 / 1 )" at bounding box center [1076, 395] width 54 height 20
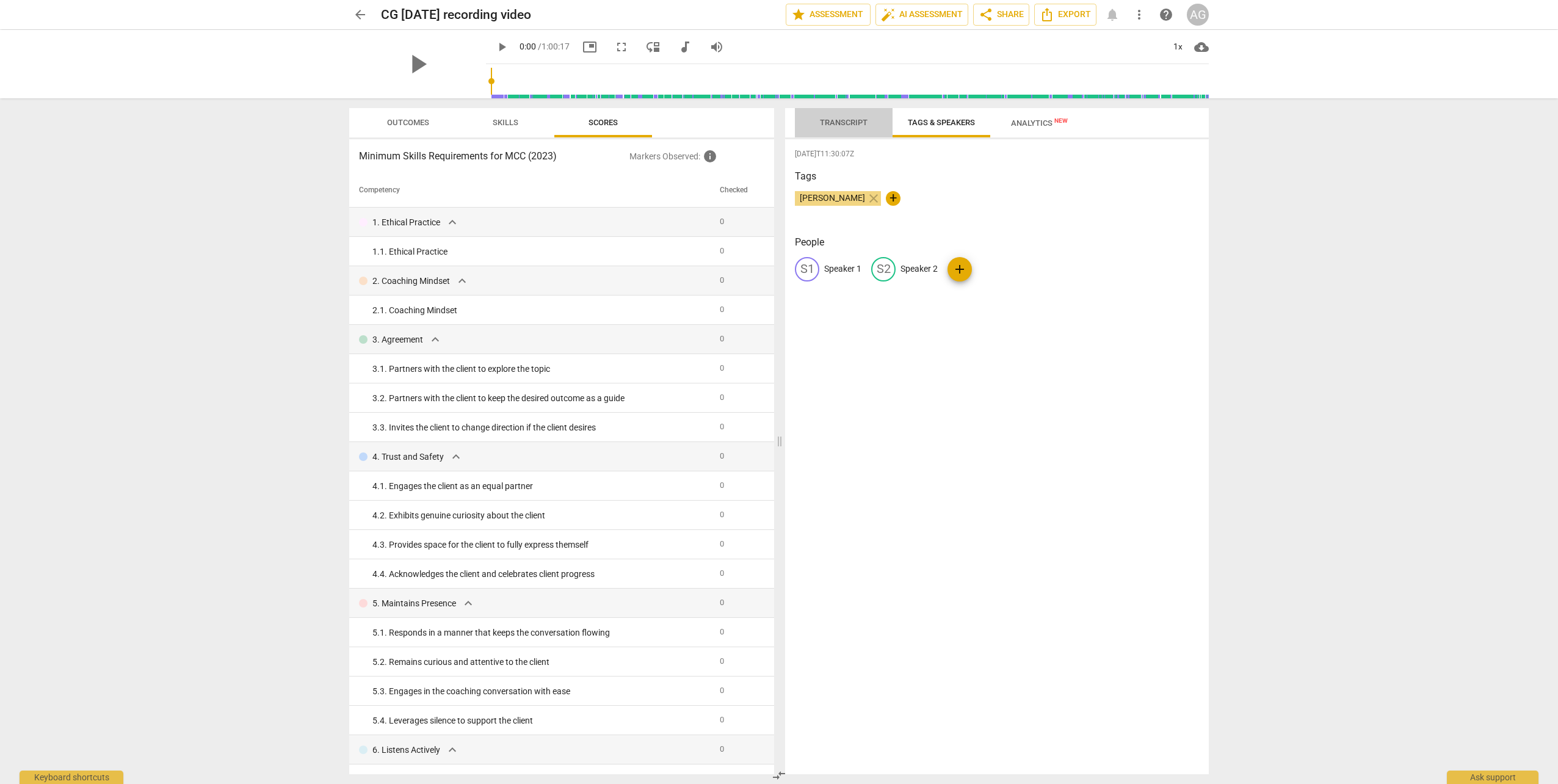
click at [837, 128] on span "Transcript" at bounding box center [843, 123] width 77 height 16
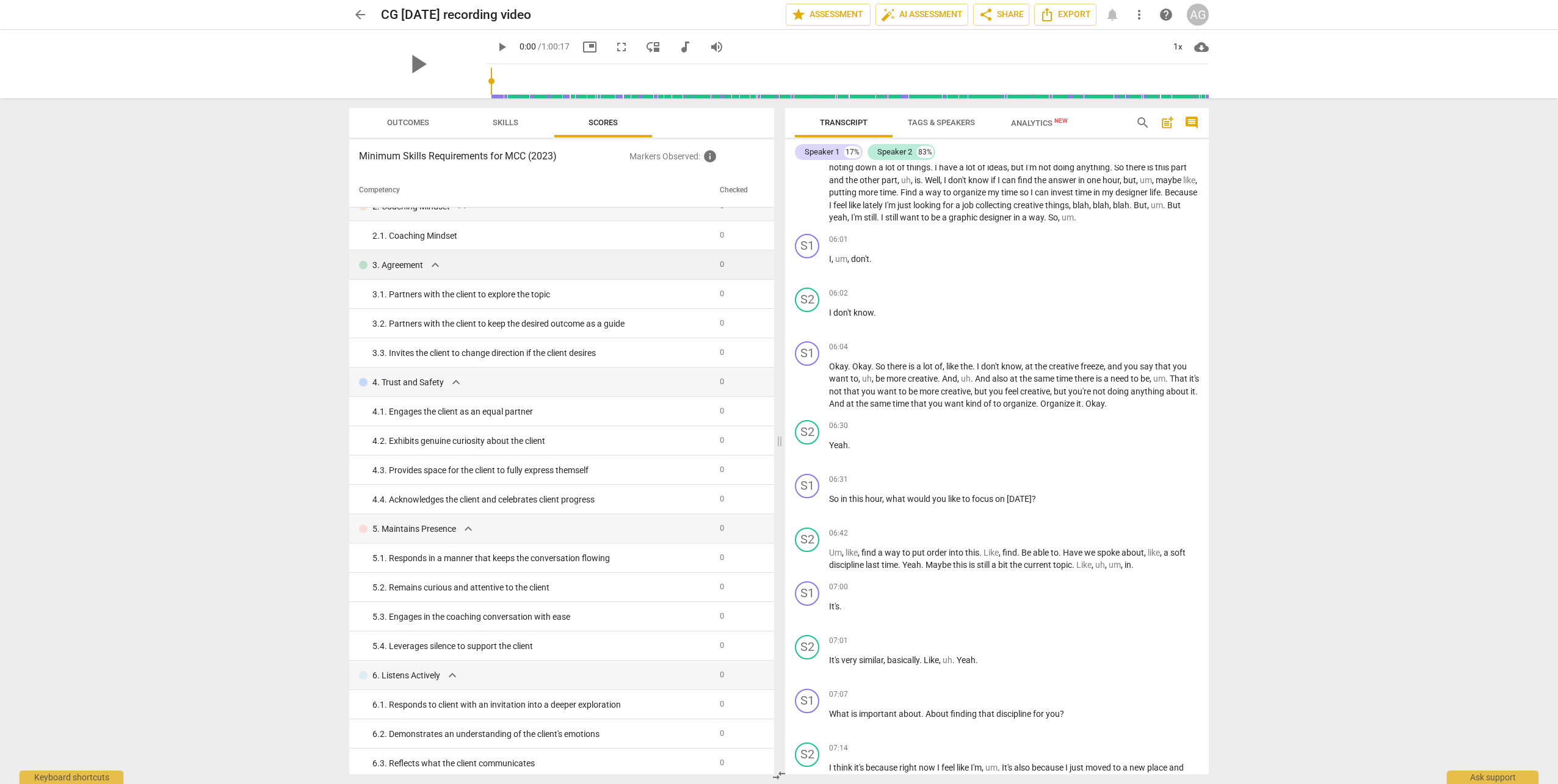
scroll to position [0, 0]
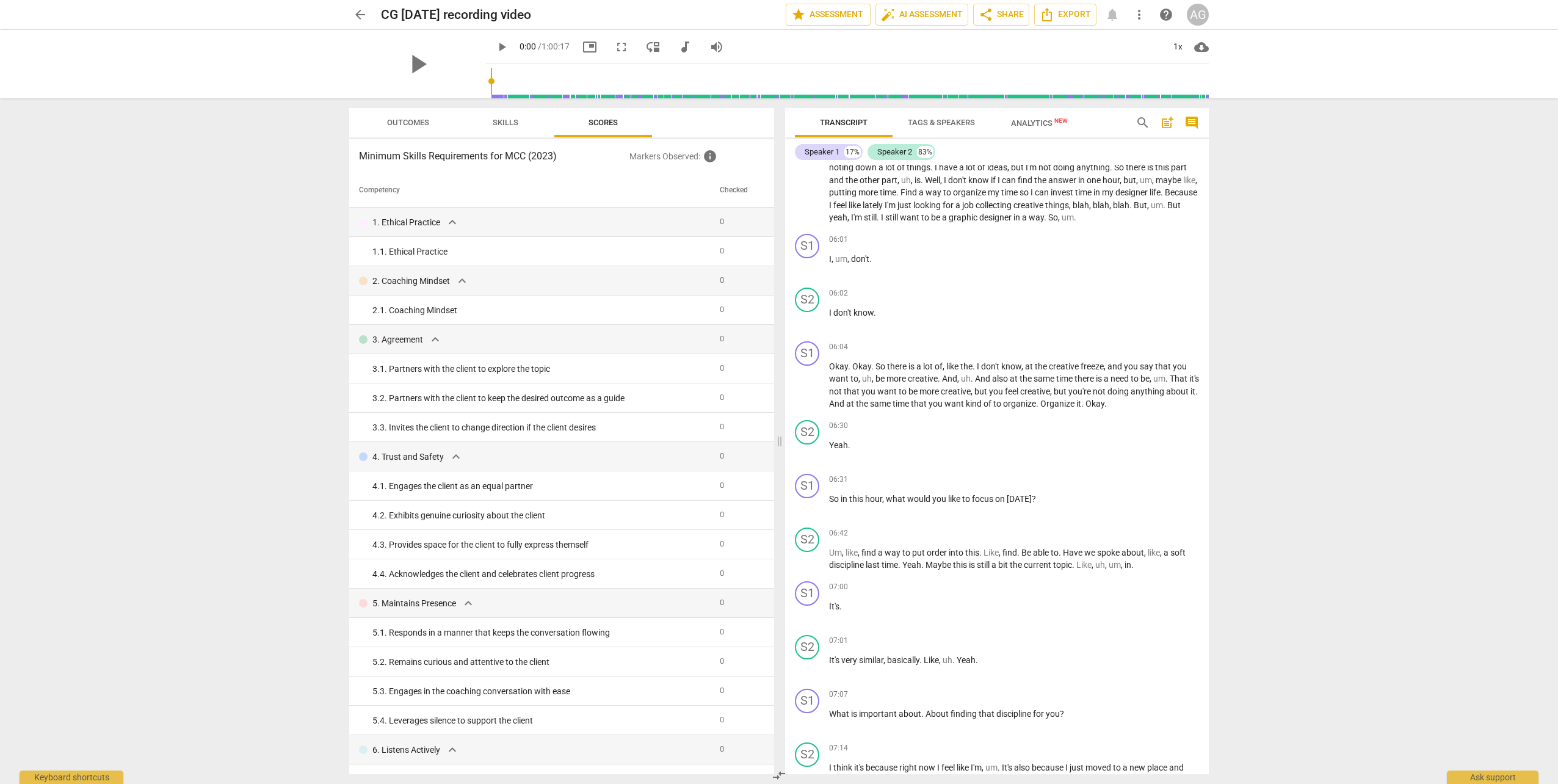
click at [518, 125] on span "Skills" at bounding box center [506, 122] width 26 height 9
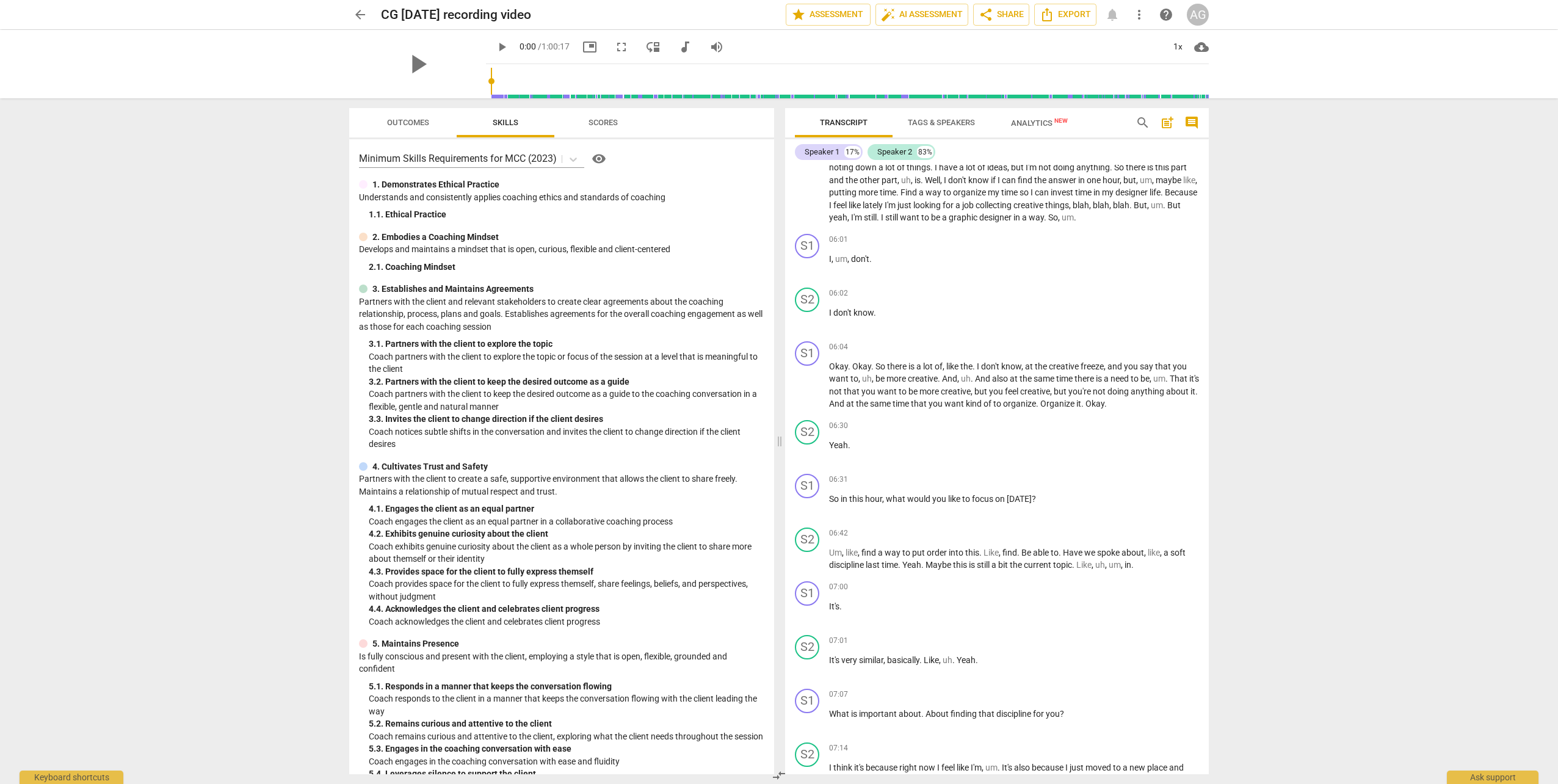
click at [401, 126] on span "Outcomes" at bounding box center [408, 122] width 42 height 9
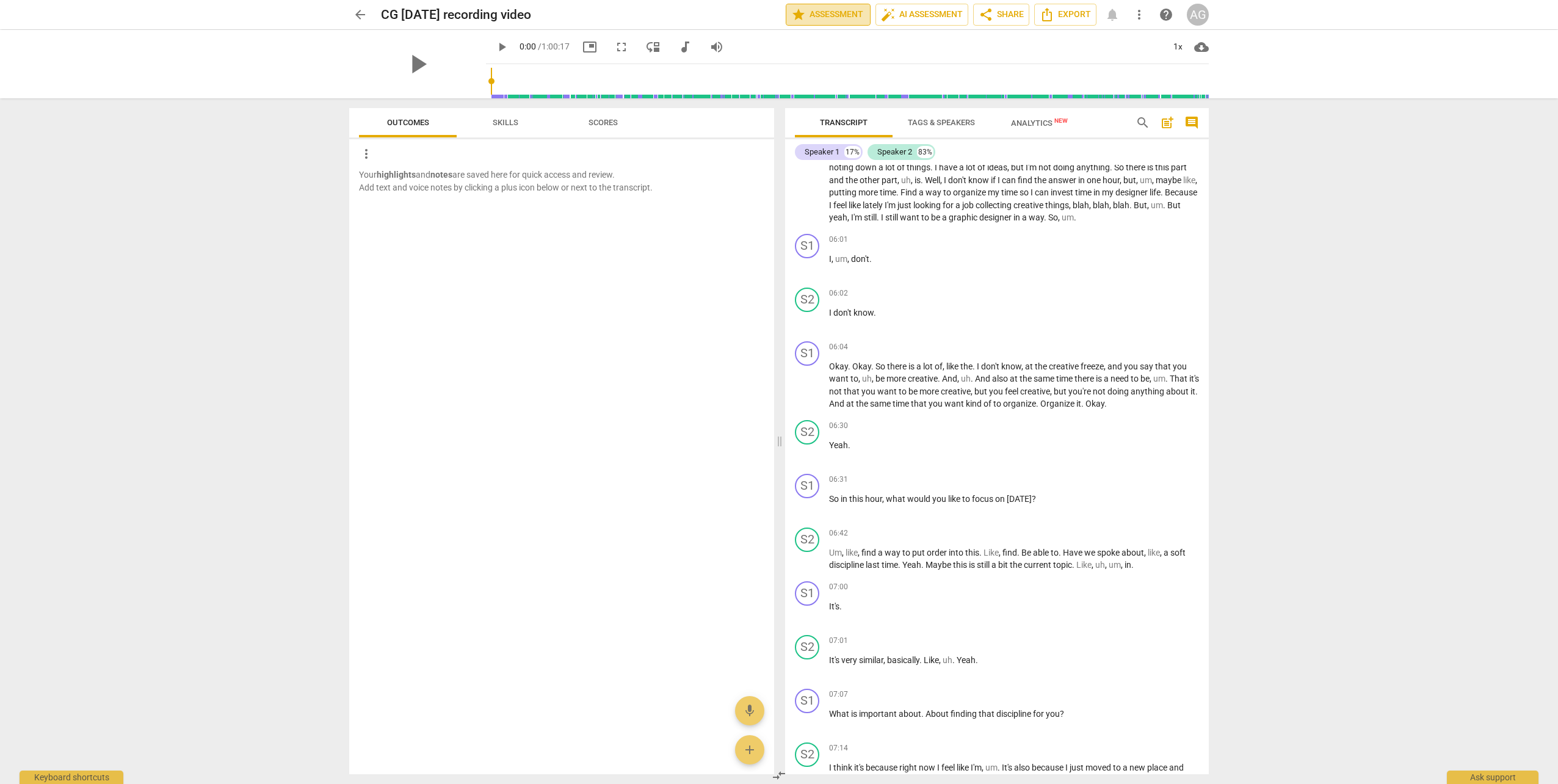
click at [837, 13] on span "star Assessment" at bounding box center [828, 15] width 74 height 15
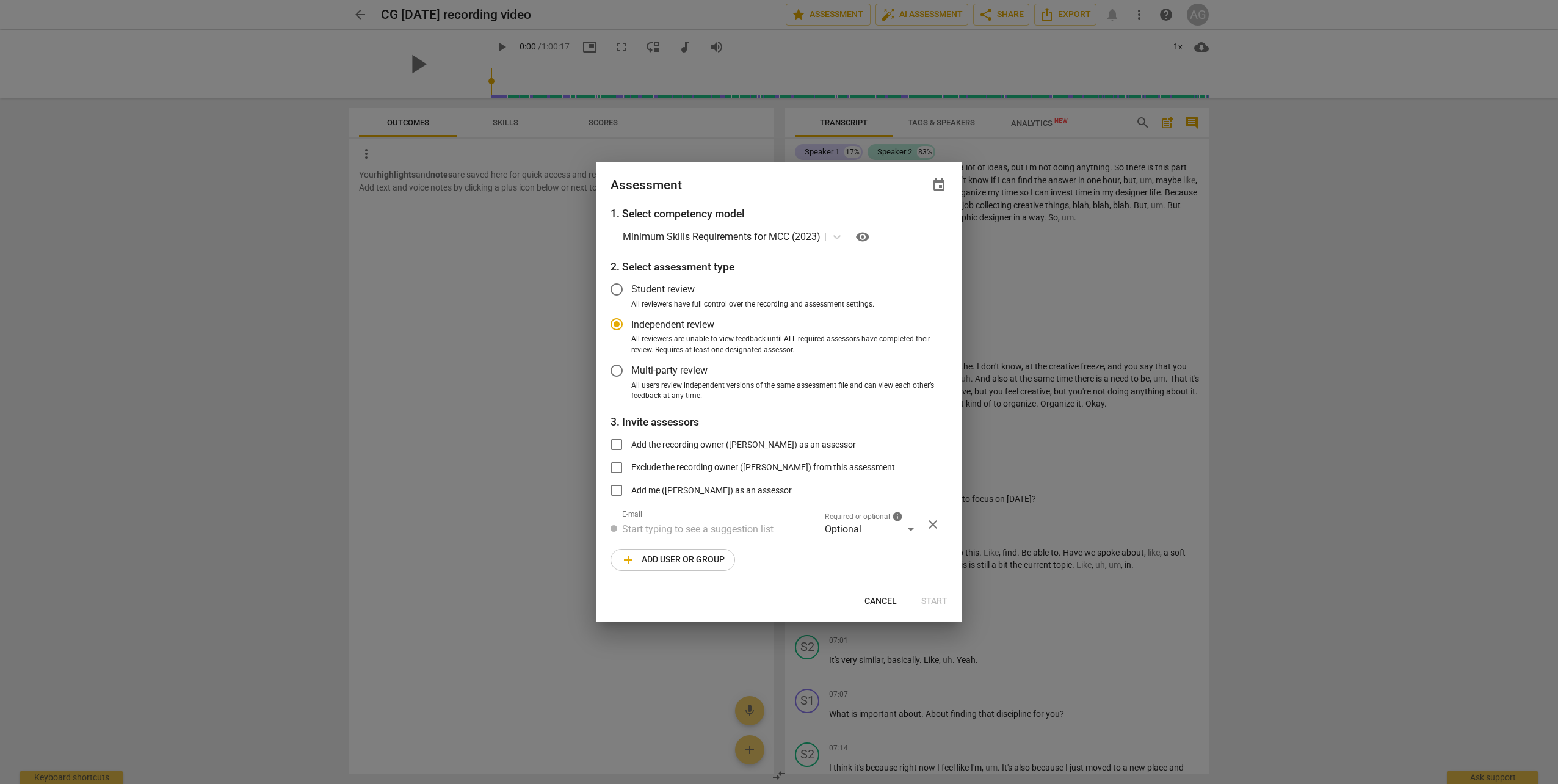
radio input "false"
click at [614, 372] on input "Multi-party review" at bounding box center [616, 371] width 29 height 29
click at [701, 531] on input "text" at bounding box center [722, 529] width 200 height 20
click at [837, 535] on div "Optional" at bounding box center [871, 529] width 94 height 20
click at [782, 505] on div at bounding box center [779, 392] width 1558 height 784
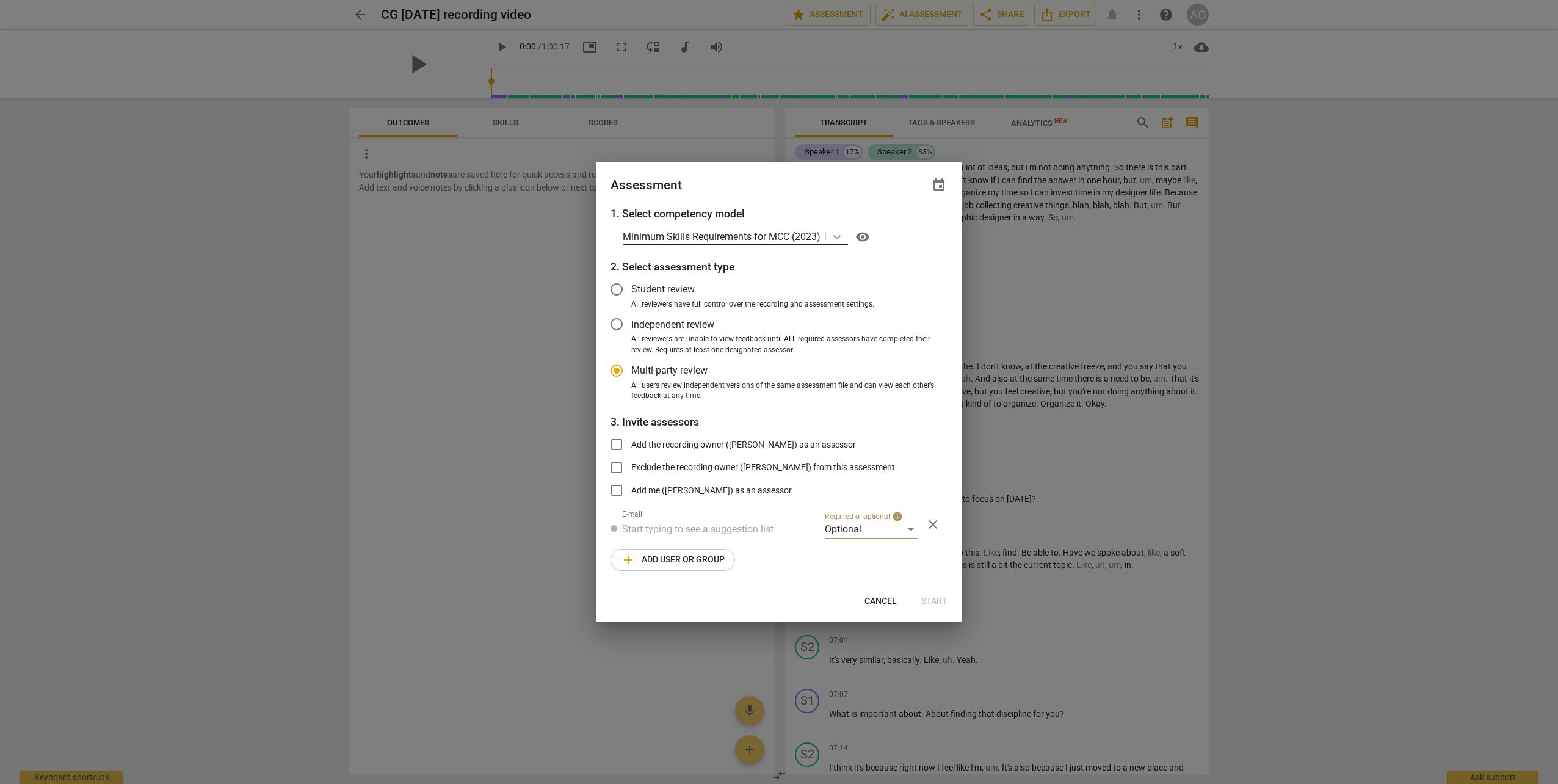
click at [836, 240] on icon at bounding box center [837, 236] width 12 height 12
click at [837, 239] on div "15 results available. Use Up and Down to choose options, press Enter to select …" at bounding box center [785, 236] width 325 height 20
click at [641, 527] on input "text" at bounding box center [722, 529] width 200 height 20
click at [837, 172] on div at bounding box center [779, 392] width 1558 height 784
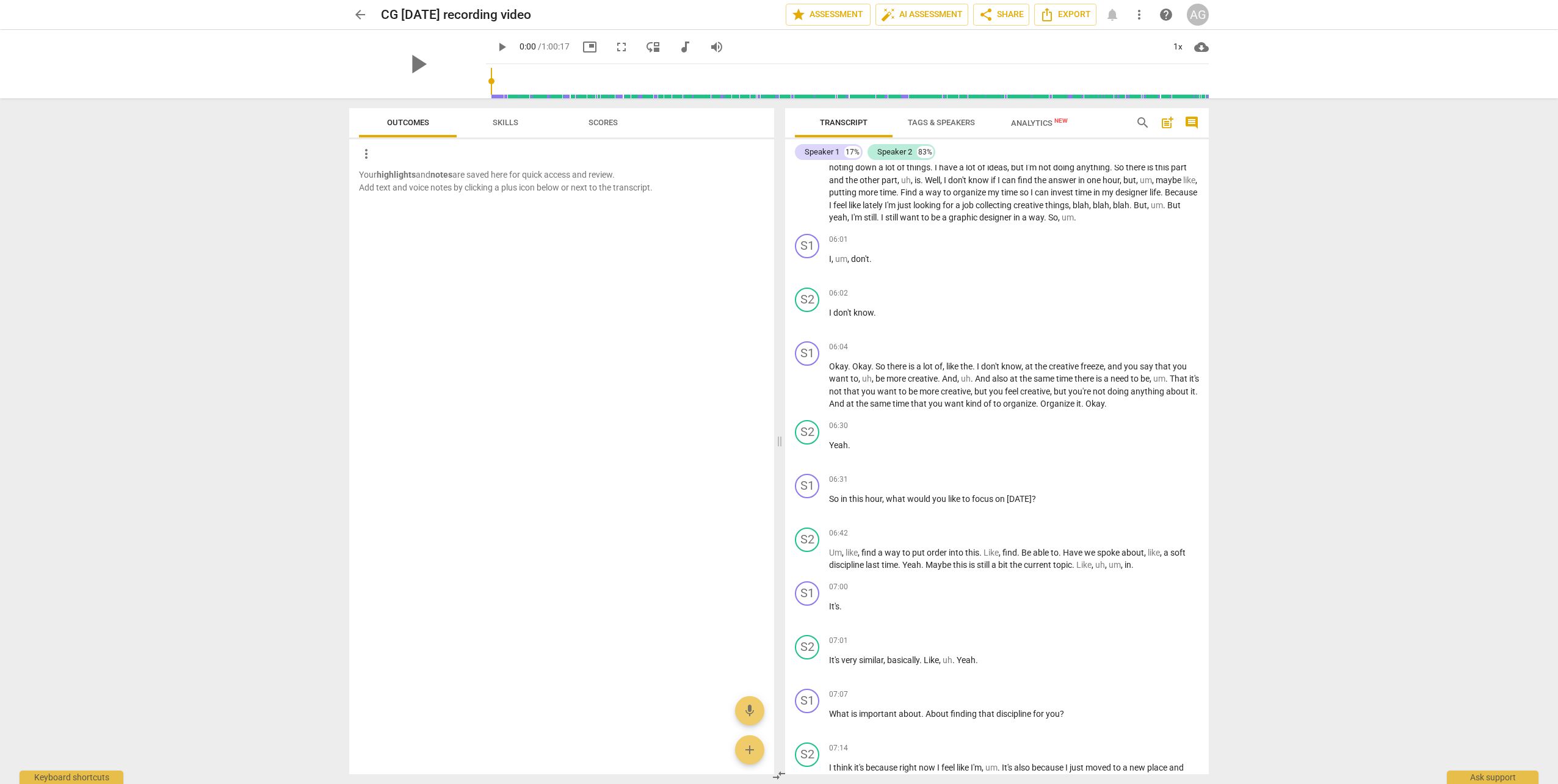
radio input "false"
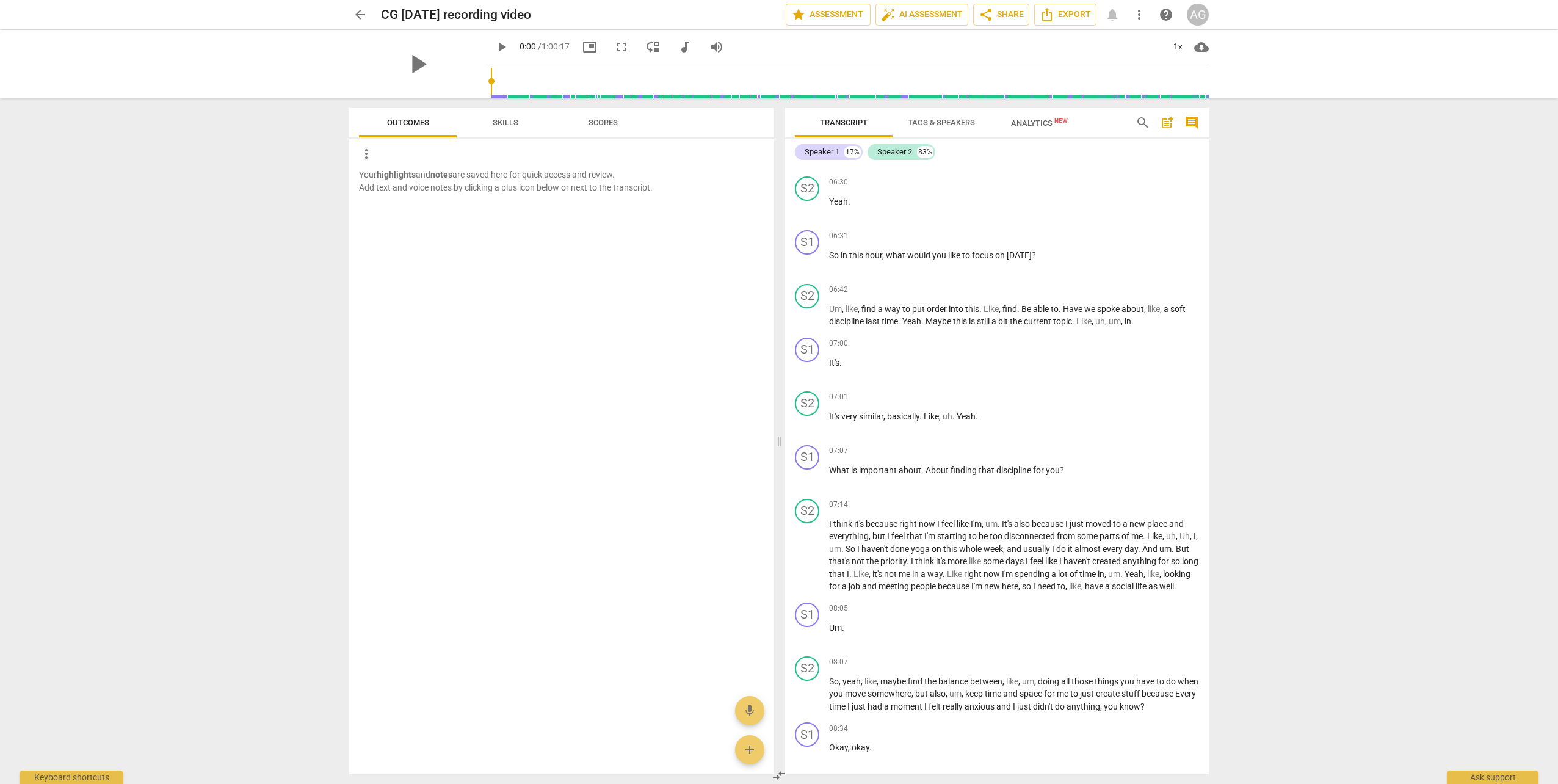
scroll to position [1038, 0]
click at [837, 13] on span "share Share" at bounding box center [1001, 15] width 46 height 15
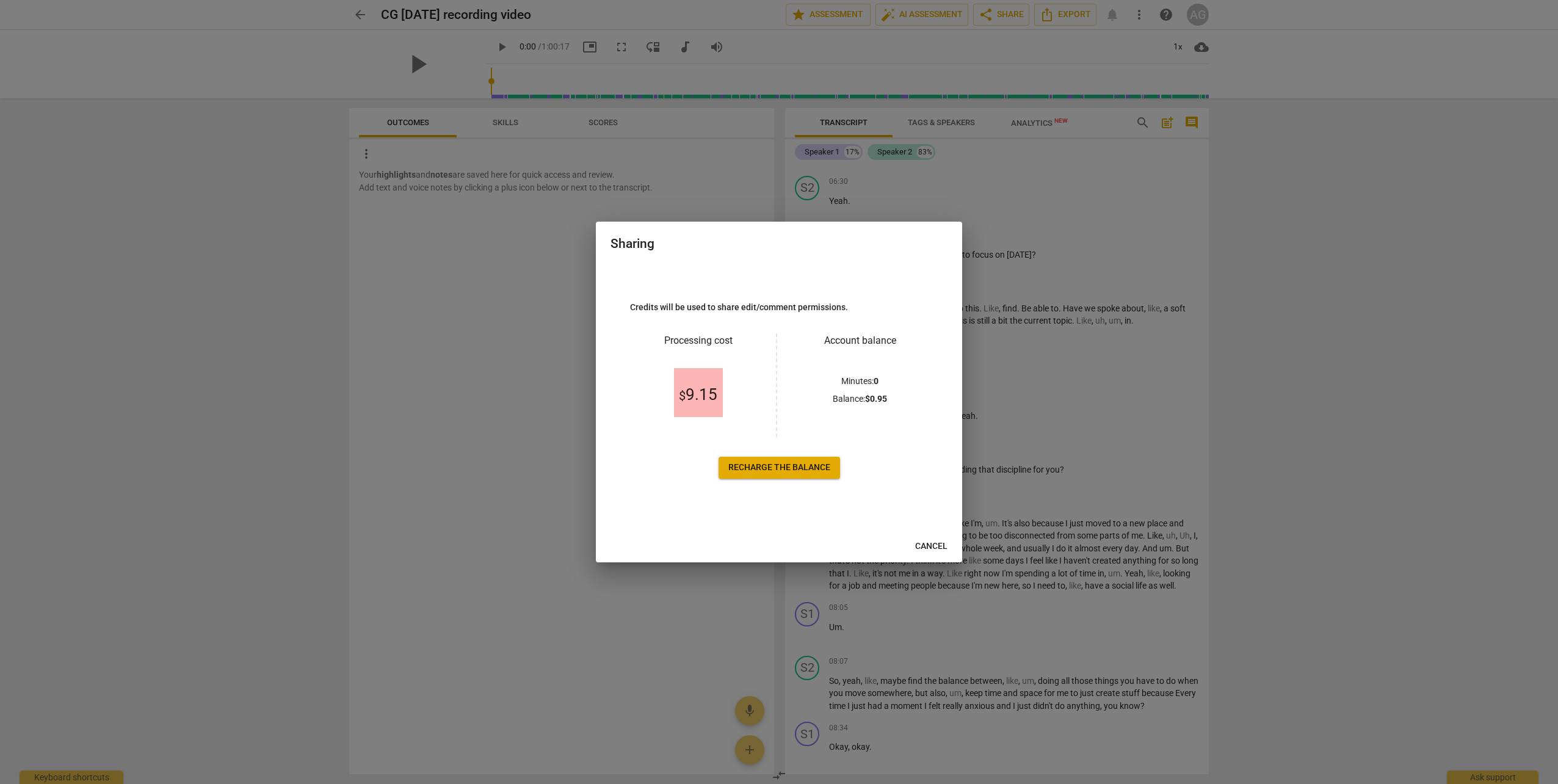
click at [837, 536] on span "Cancel" at bounding box center [931, 546] width 33 height 12
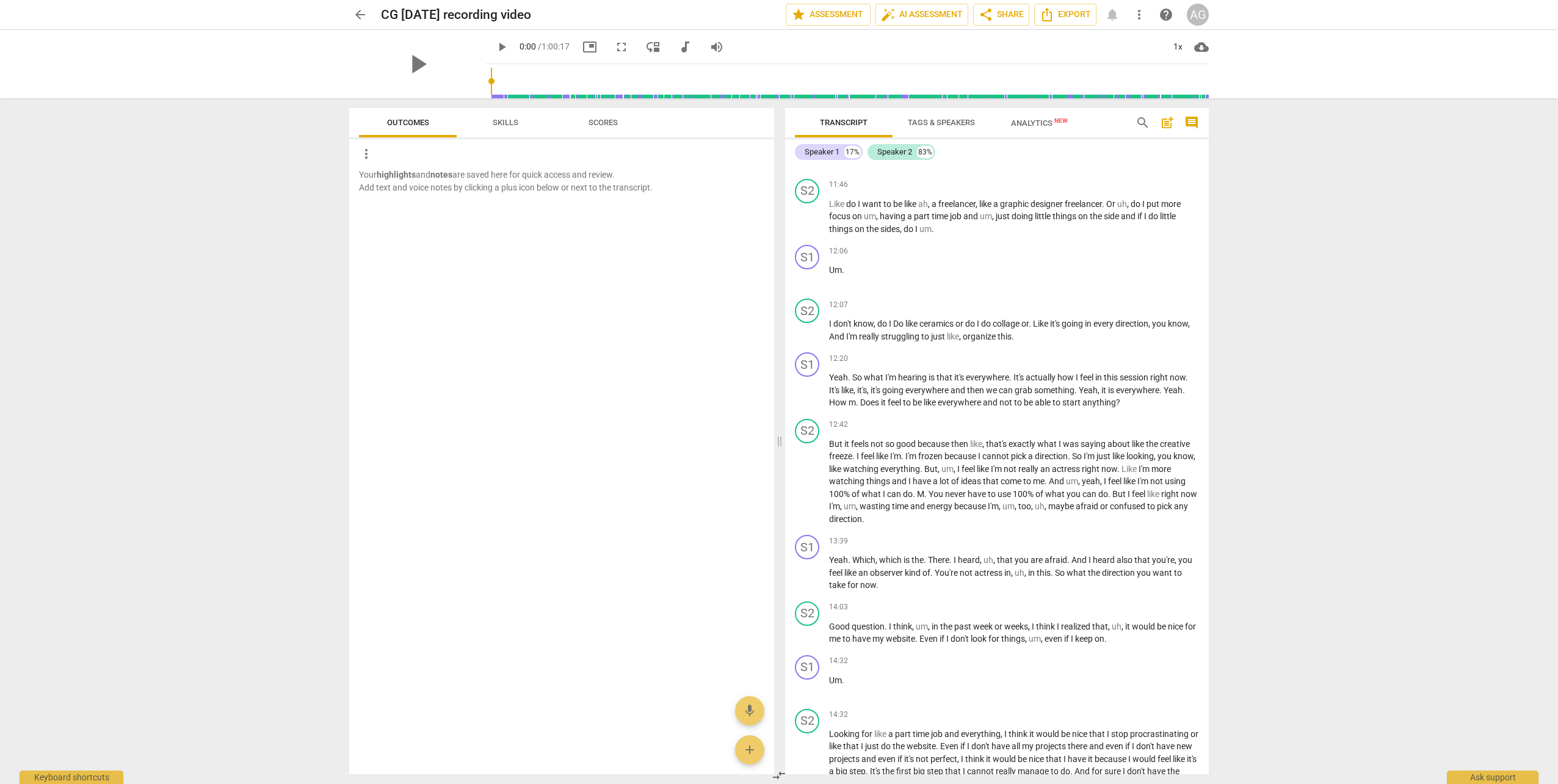
scroll to position [2503, 0]
click at [837, 122] on span "Tags & Speakers" at bounding box center [942, 122] width 67 height 9
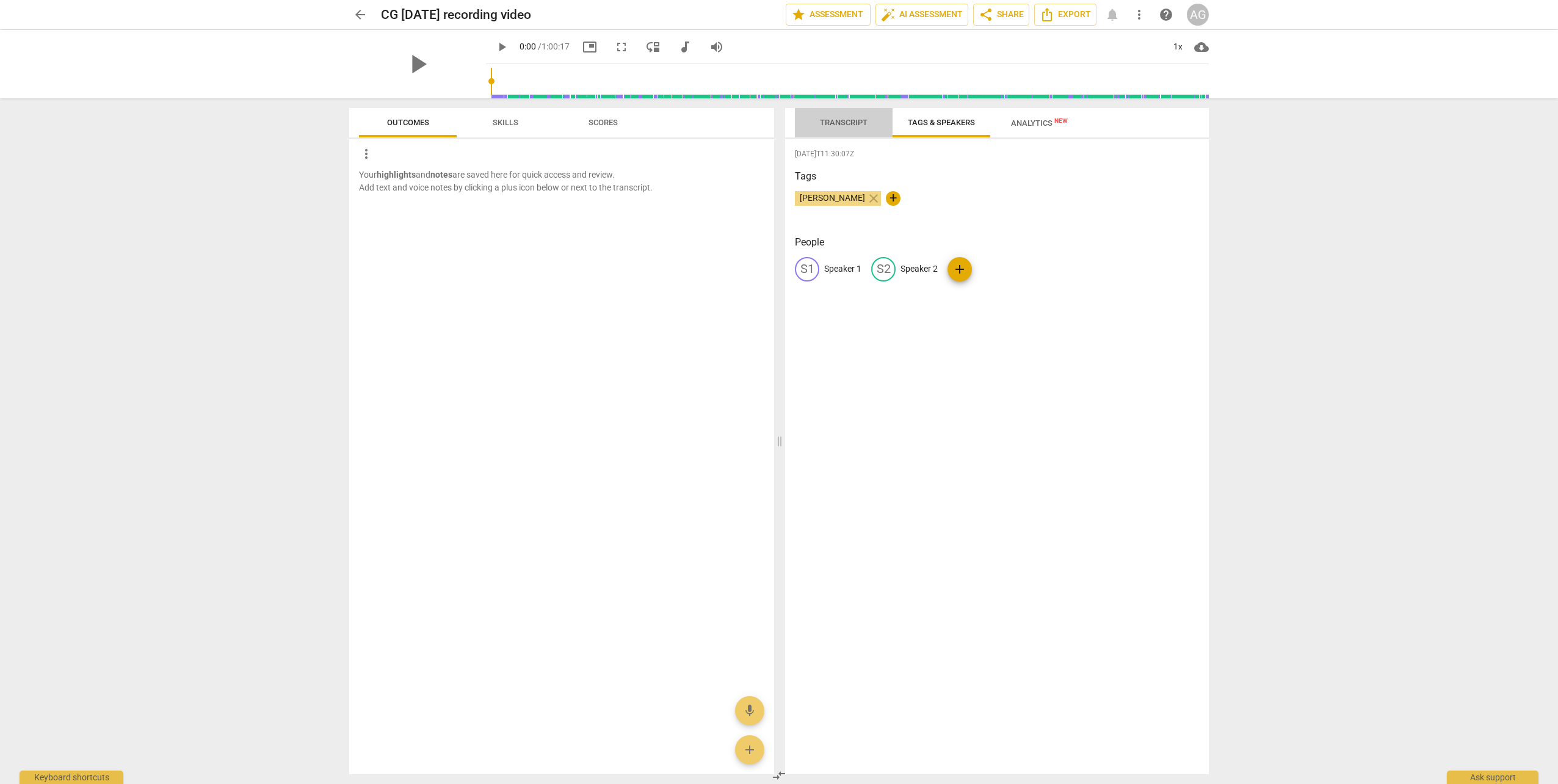
click at [837, 119] on span "Transcript" at bounding box center [843, 122] width 47 height 9
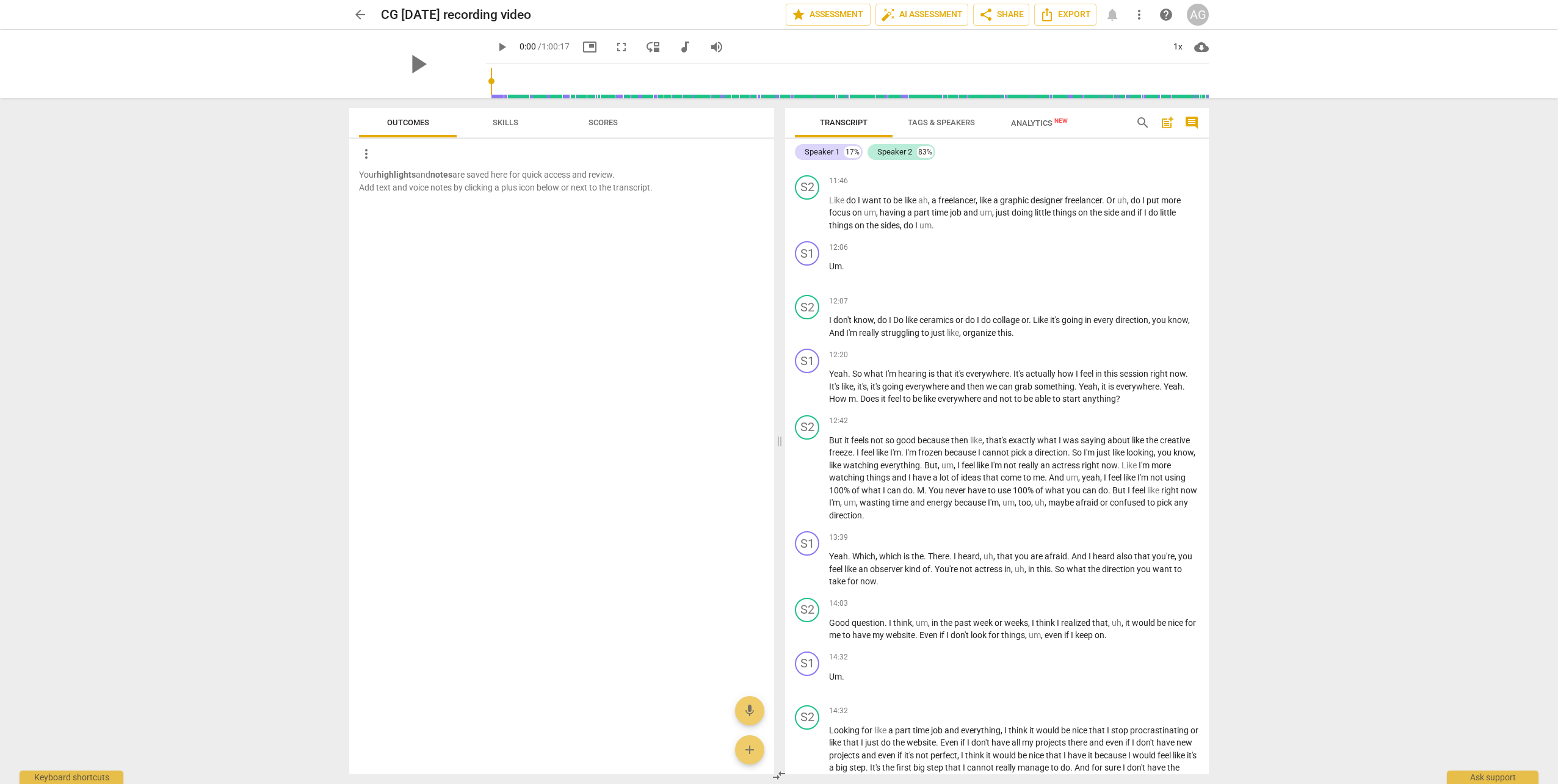
click at [513, 121] on span "Skills" at bounding box center [506, 122] width 26 height 9
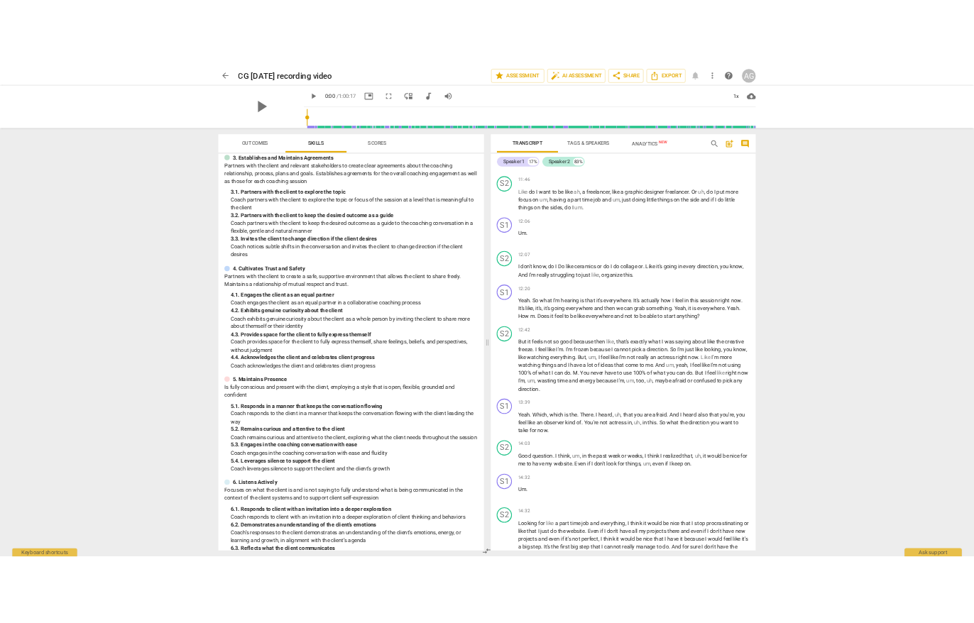
scroll to position [0, 0]
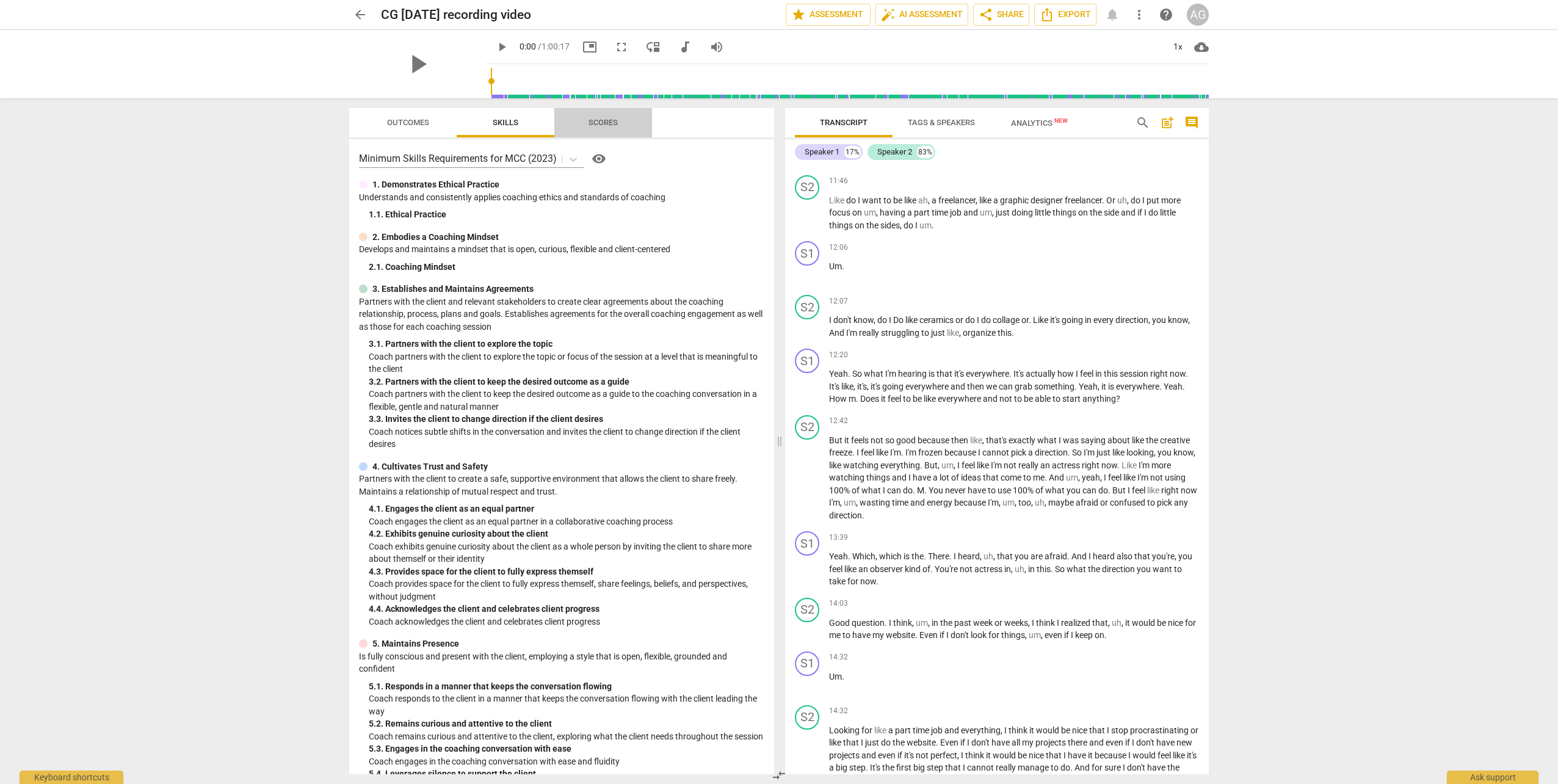
click at [613, 122] on span "Scores" at bounding box center [604, 122] width 29 height 9
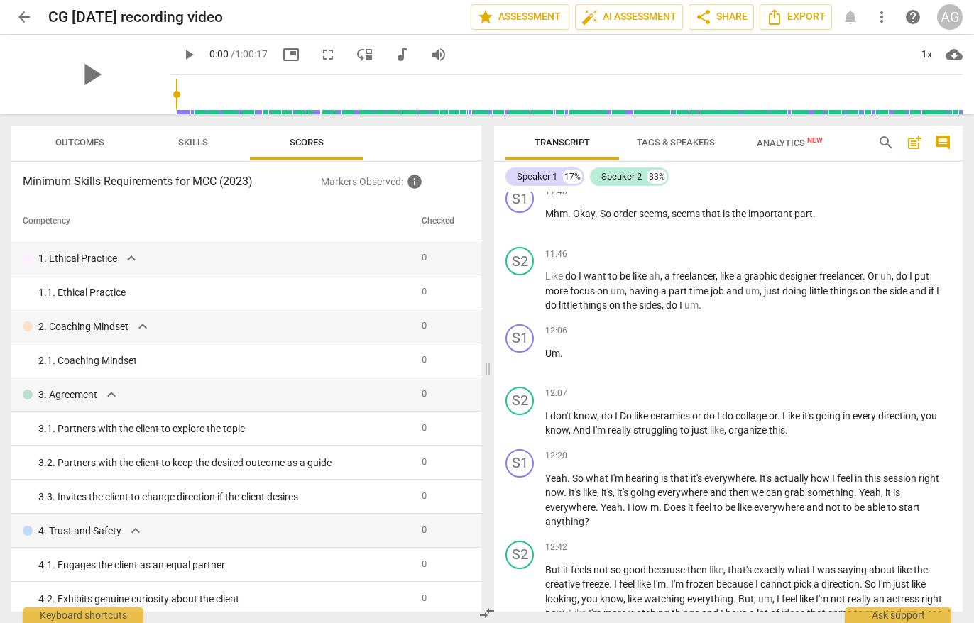
scroll to position [2955, 0]
